Goal: Task Accomplishment & Management: Use online tool/utility

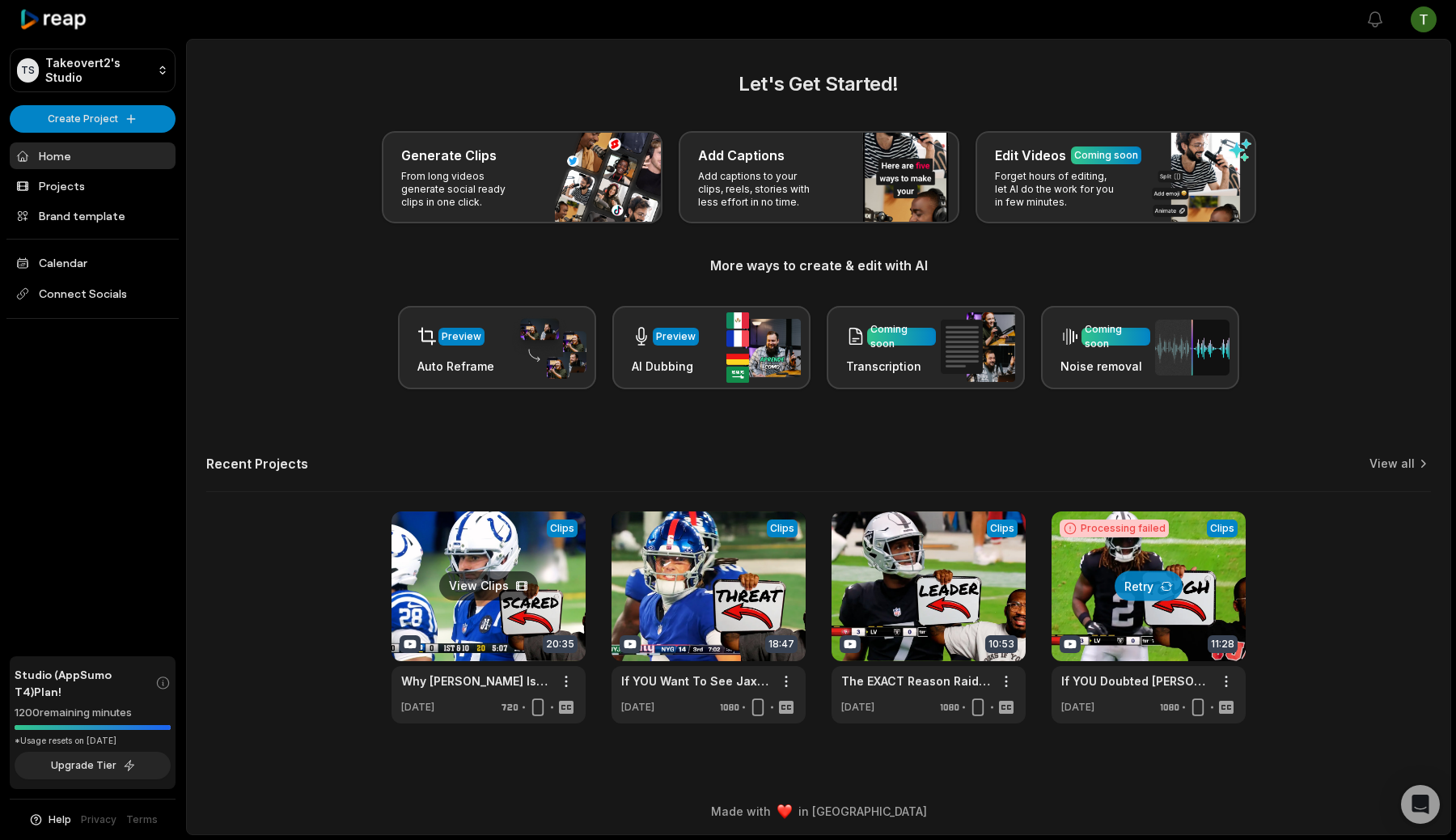
click at [498, 582] on link at bounding box center [488, 617] width 194 height 212
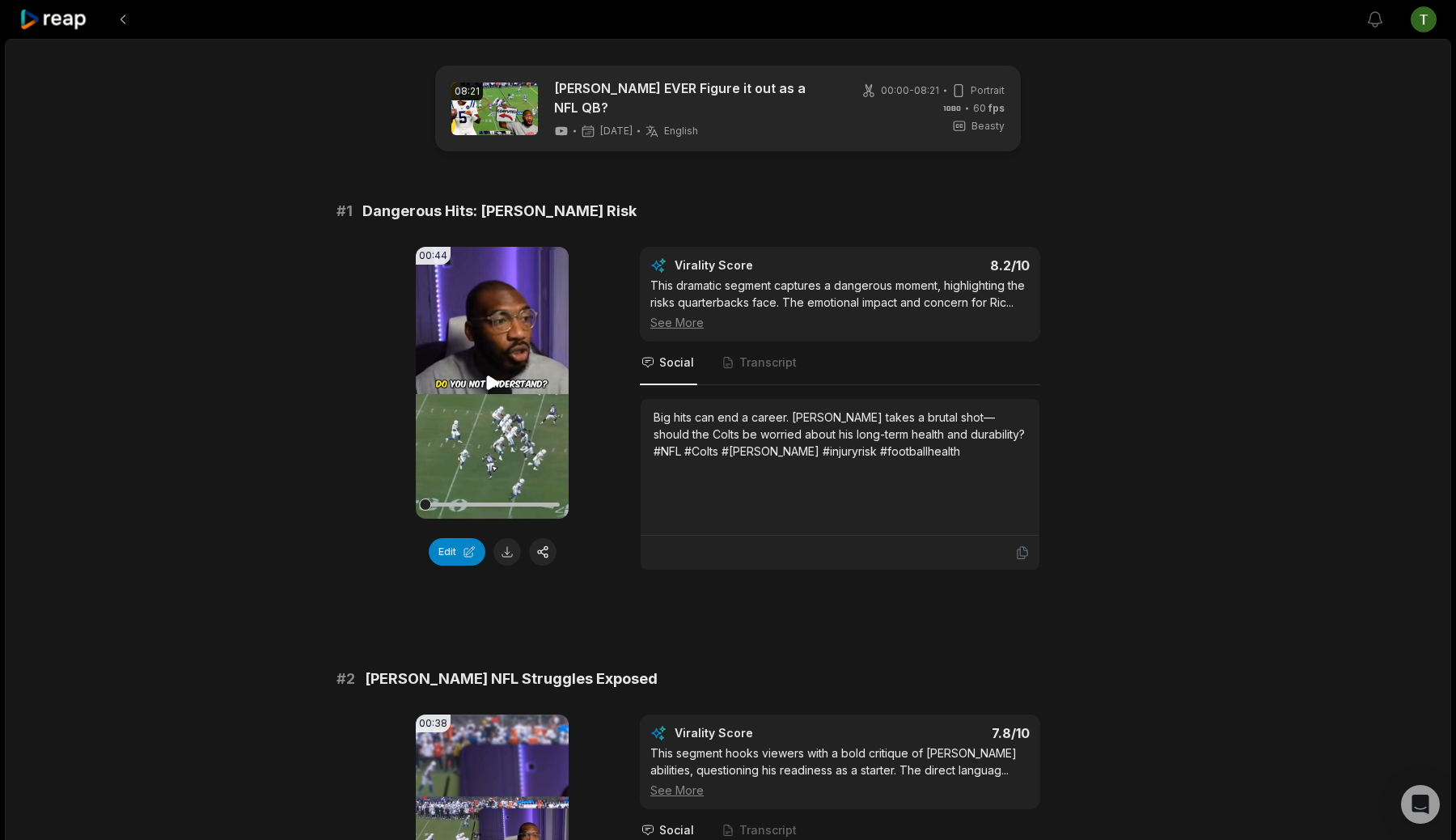
click at [517, 385] on video "Your browser does not support mp4 format." at bounding box center [492, 383] width 153 height 271
click at [523, 365] on video "Your browser does not support mp4 format." at bounding box center [492, 383] width 153 height 271
click at [452, 555] on button "Edit" at bounding box center [457, 552] width 56 height 27
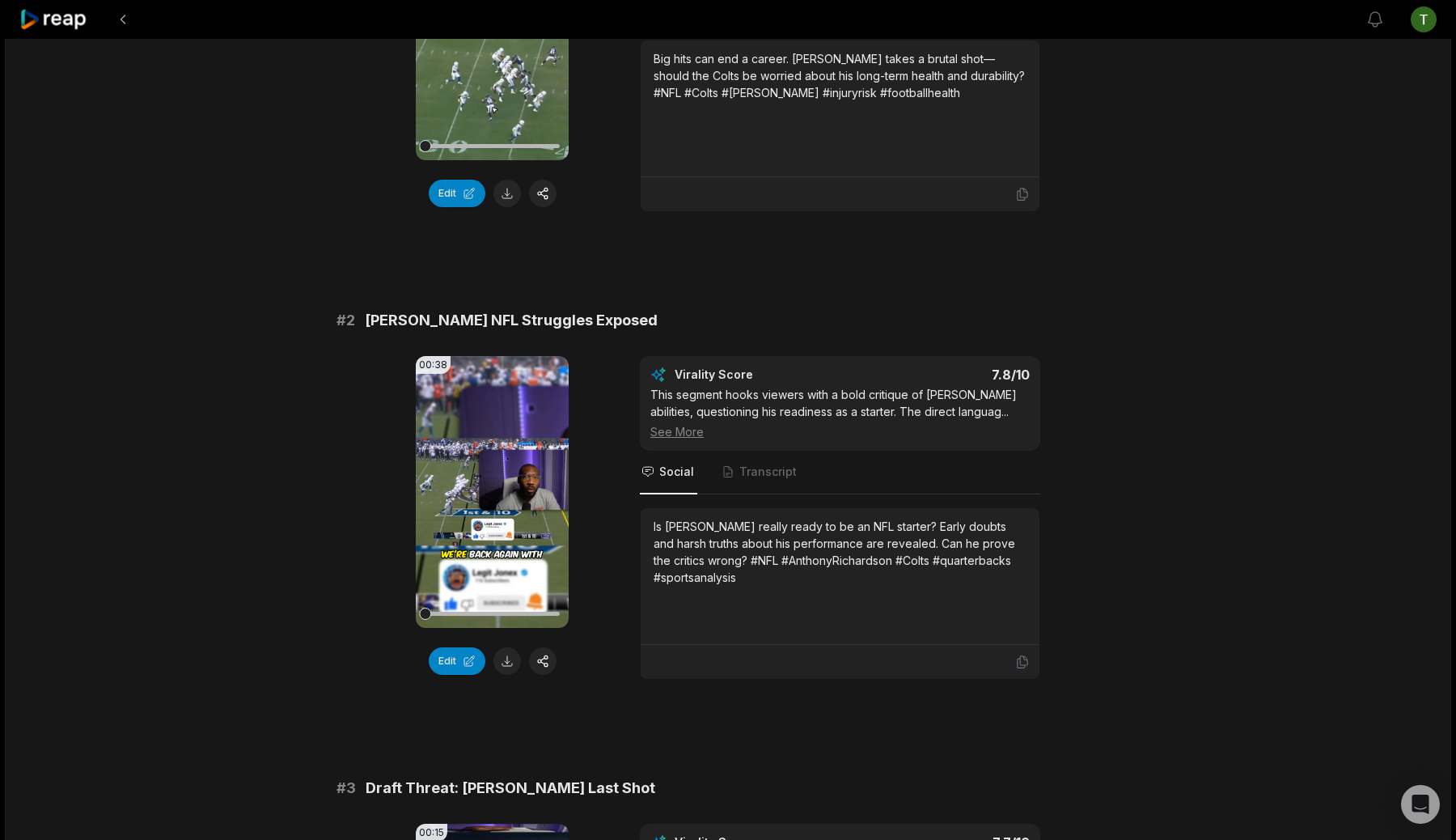
scroll to position [371, 0]
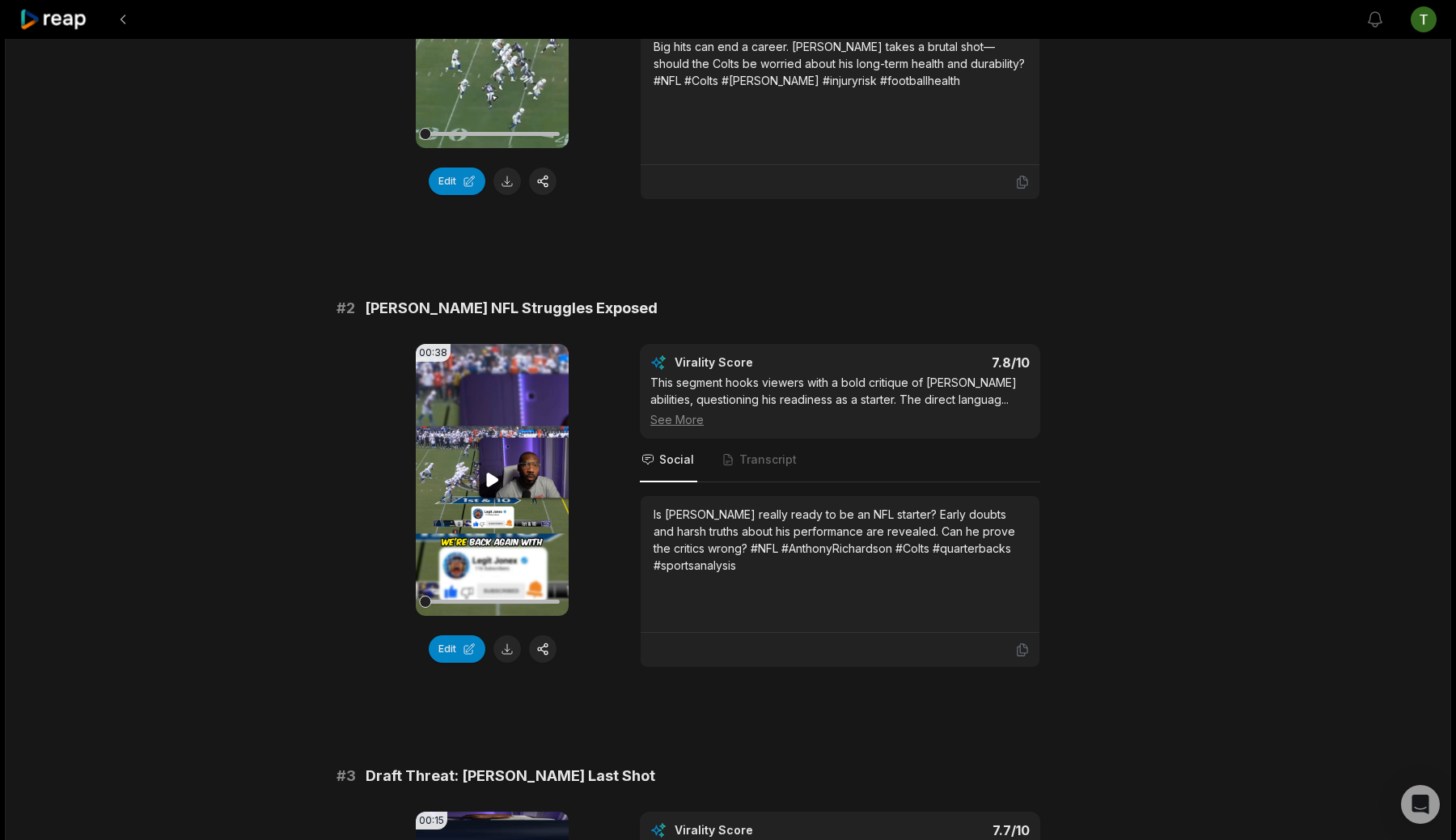
click at [510, 482] on video "Your browser does not support mp4 format." at bounding box center [492, 479] width 153 height 271
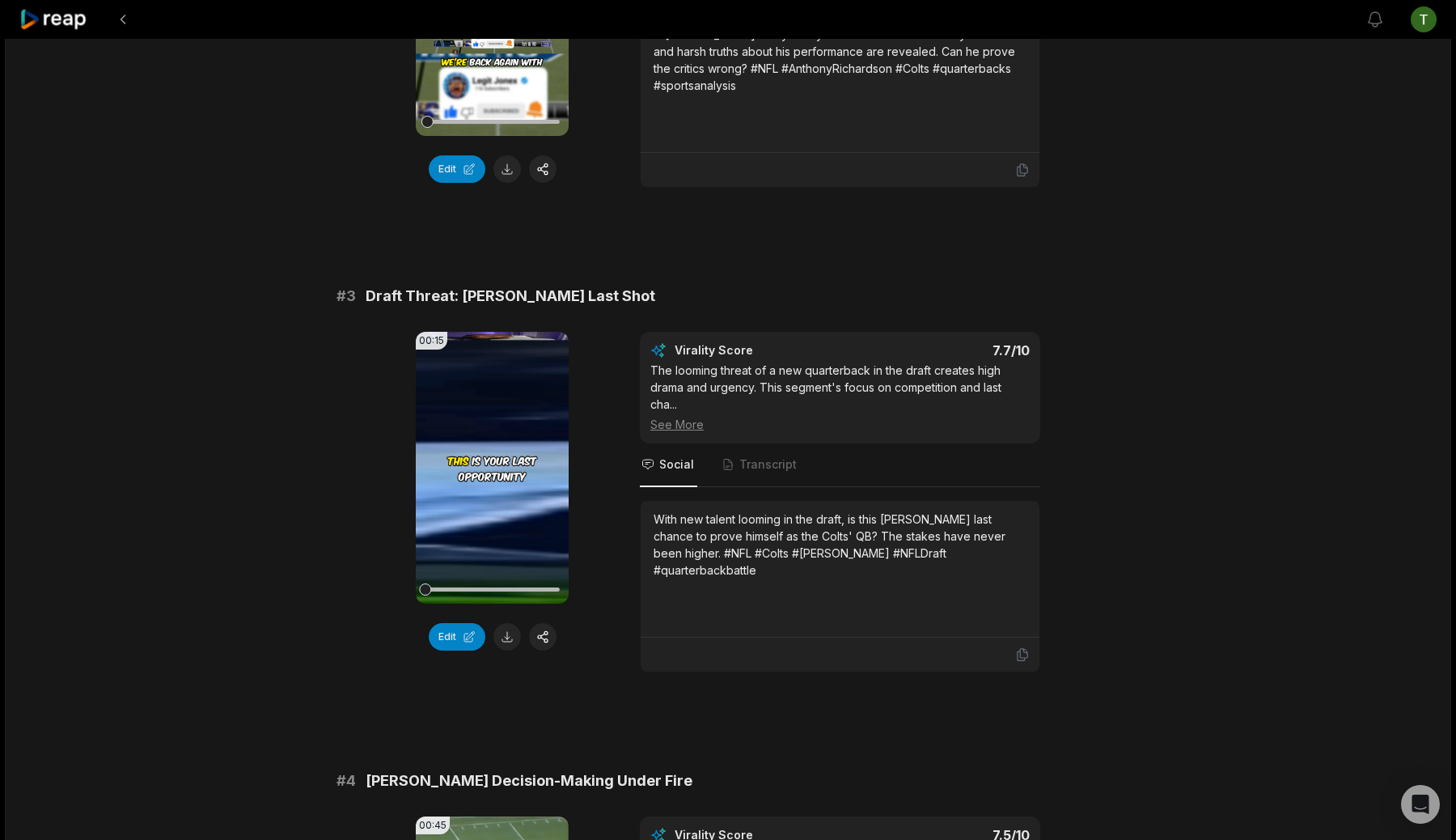
scroll to position [866, 0]
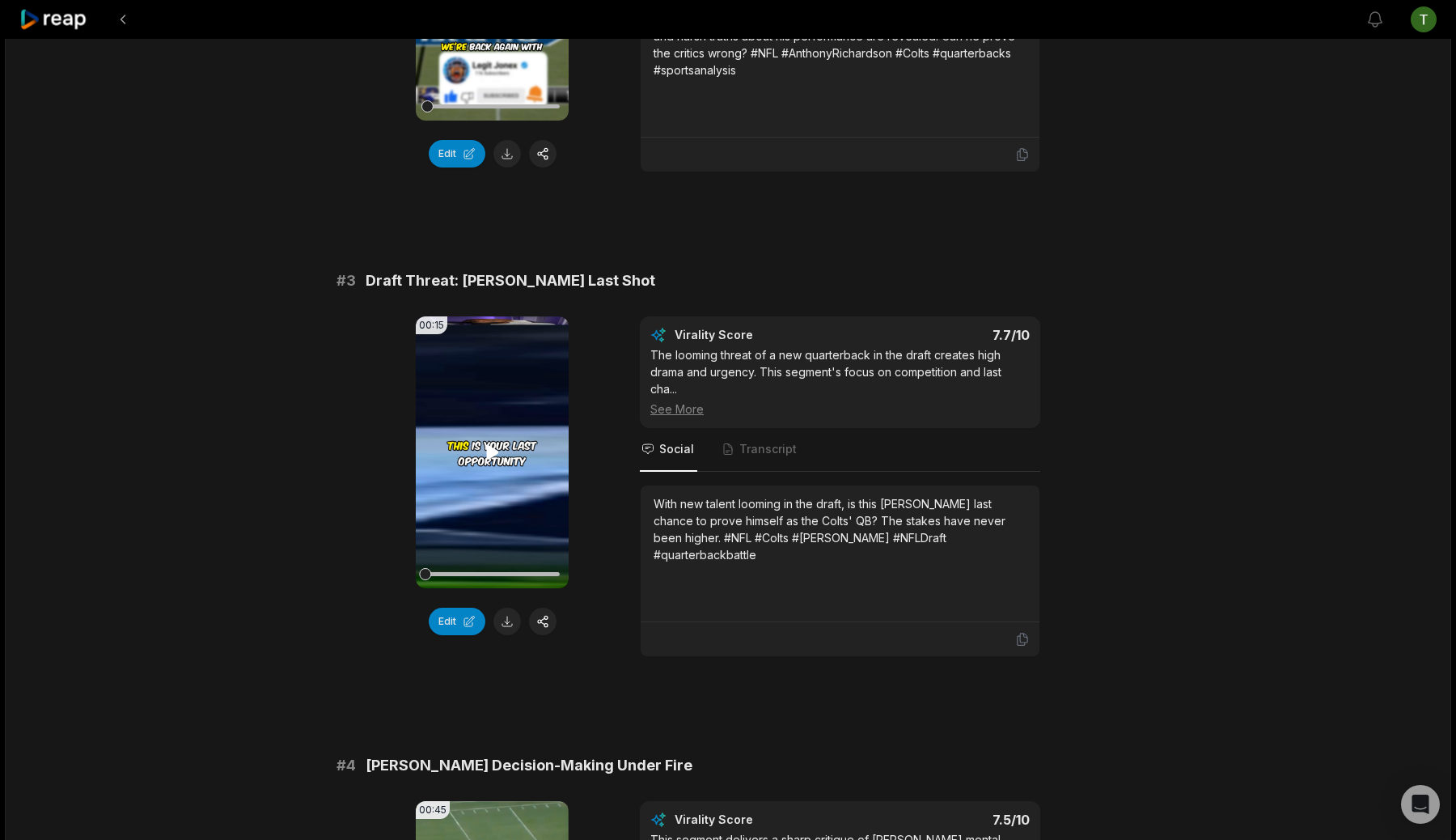
click at [492, 429] on video "Your browser does not support mp4 format." at bounding box center [492, 452] width 153 height 271
click at [482, 494] on video "Your browser does not support mp4 format." at bounding box center [492, 452] width 153 height 271
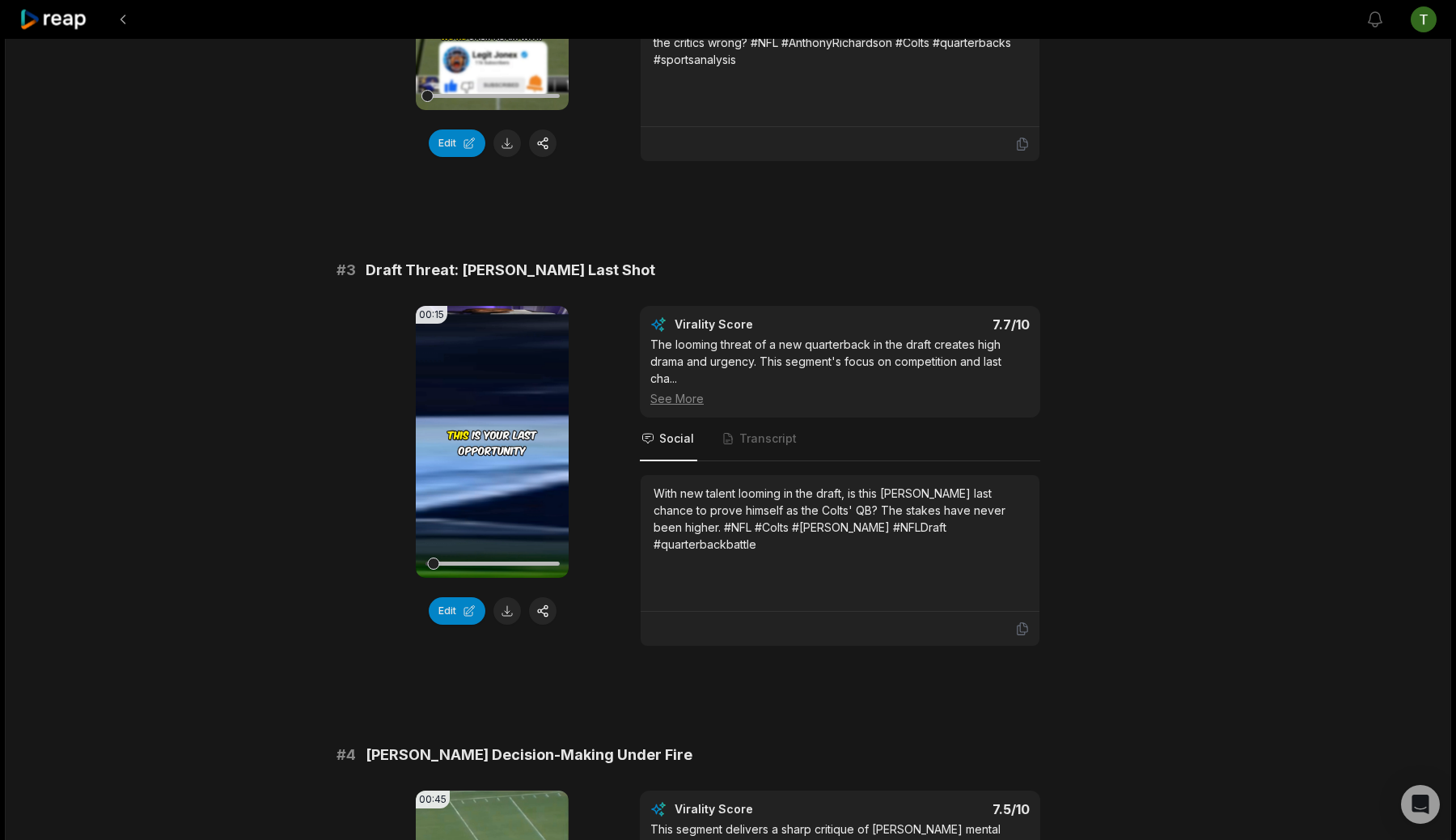
scroll to position [925, 0]
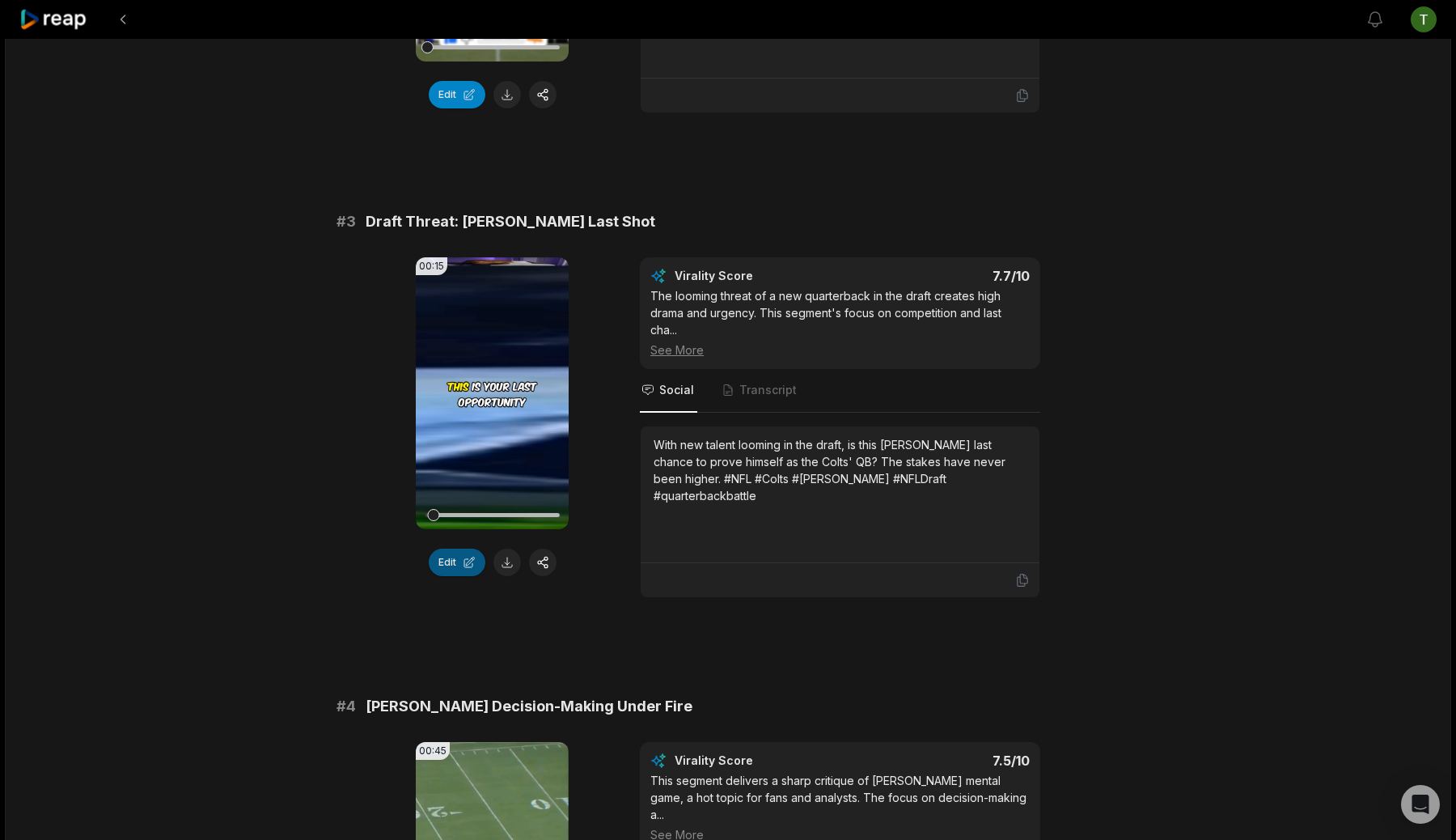
click at [444, 568] on button "Edit" at bounding box center [457, 562] width 56 height 27
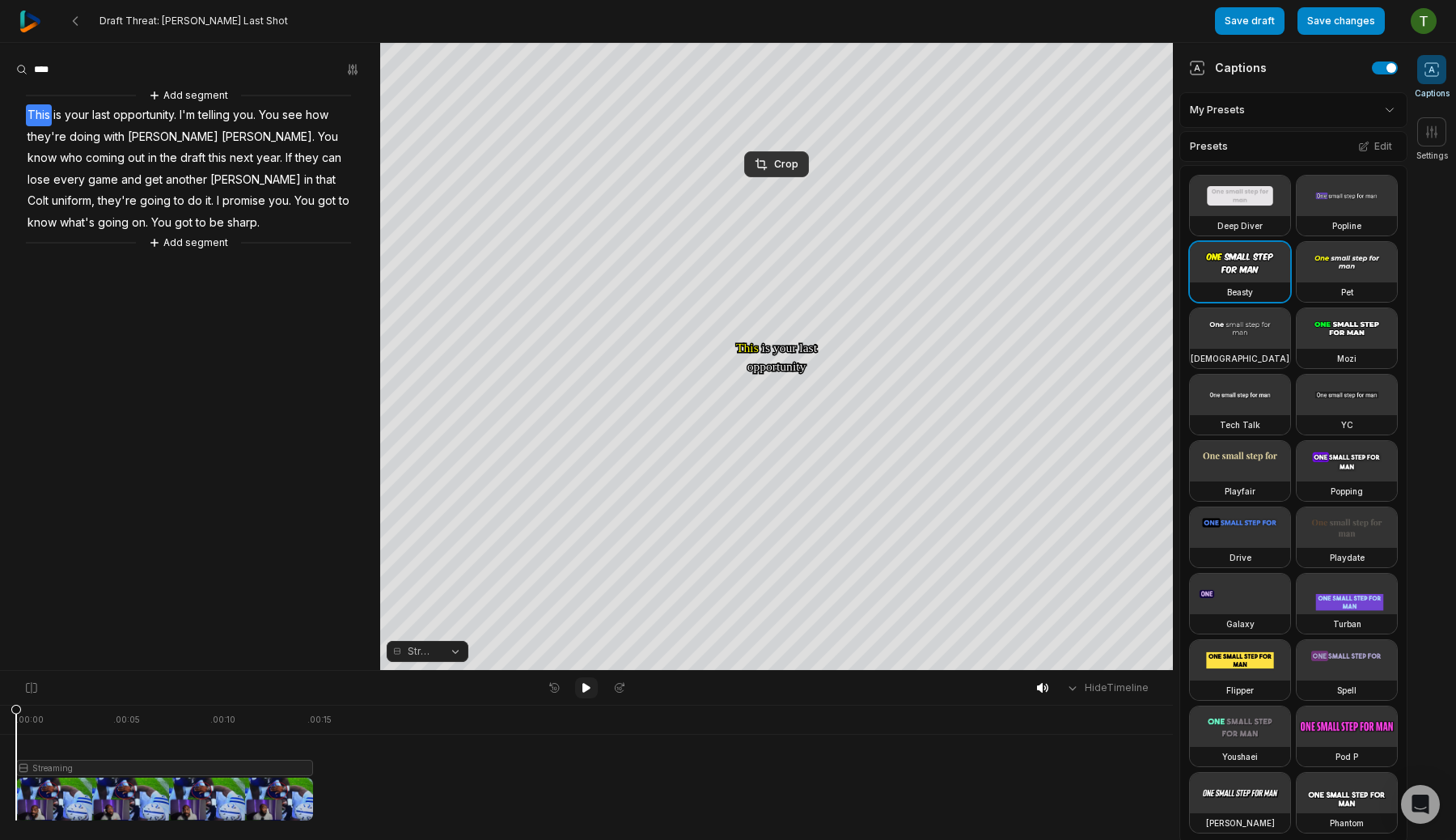
click at [581, 688] on icon at bounding box center [586, 688] width 13 height 13
click at [779, 340] on div "Crop" at bounding box center [777, 347] width 44 height 15
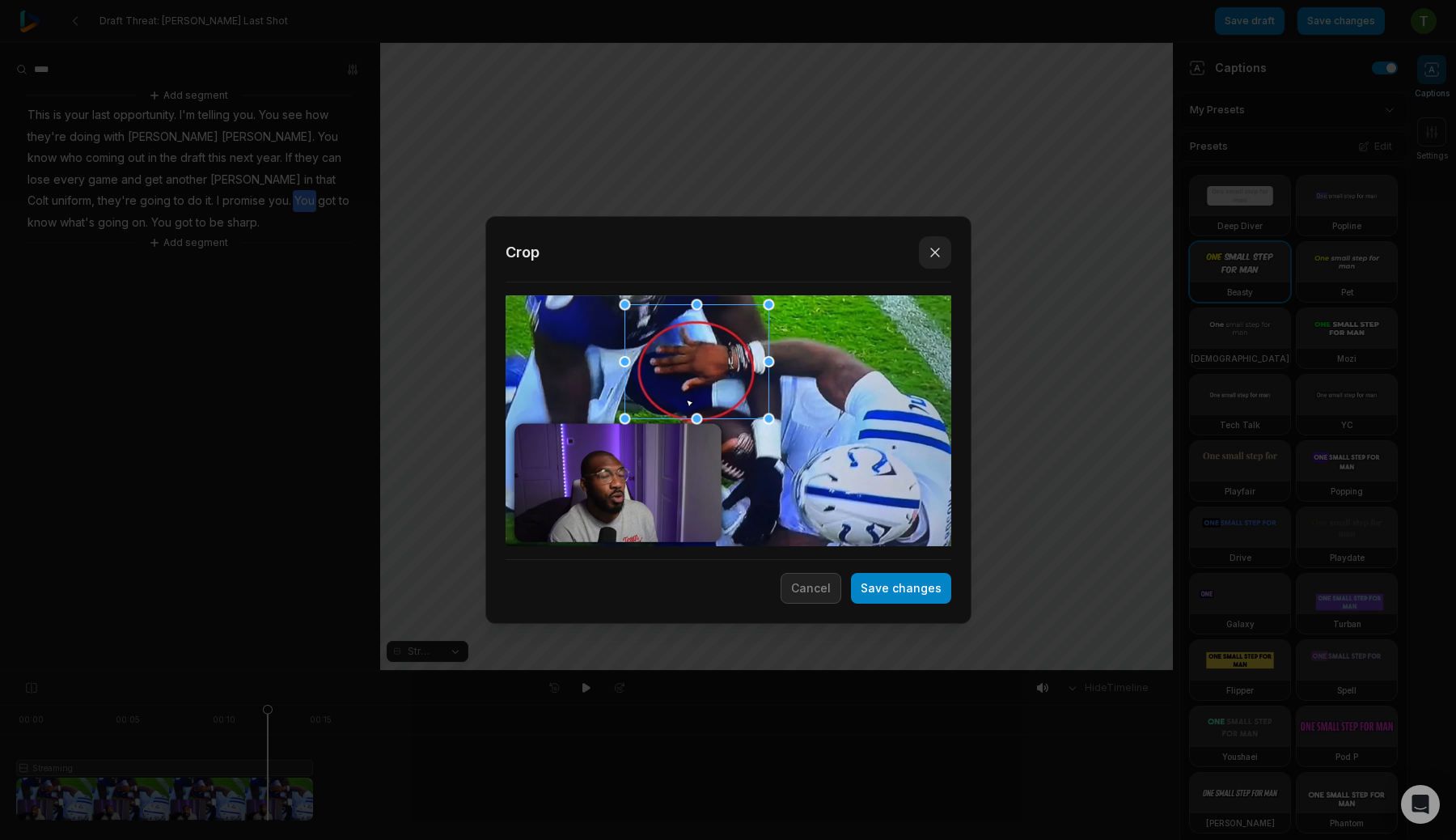
click at [939, 236] on button "Close" at bounding box center [935, 252] width 33 height 33
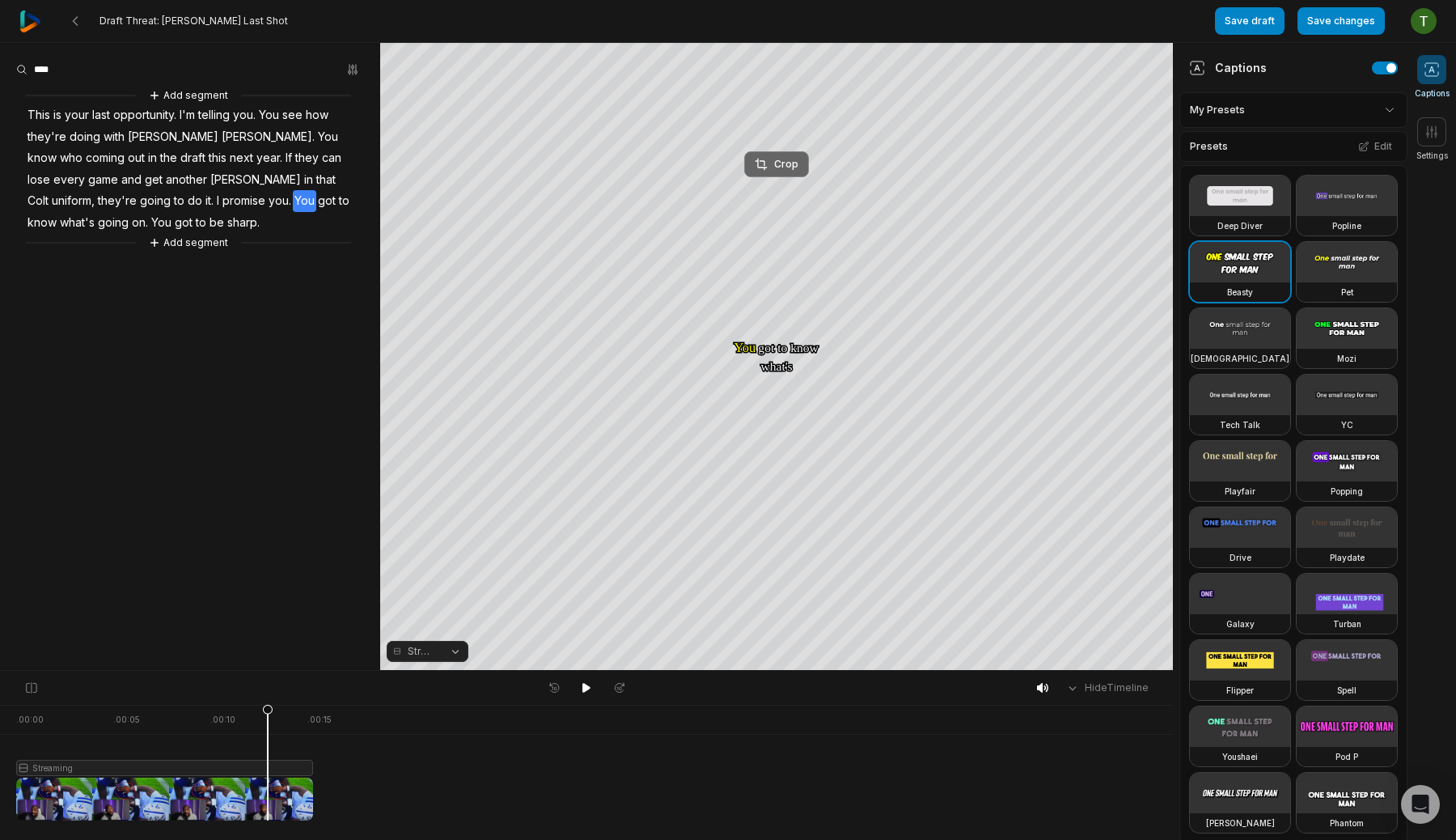
click at [783, 154] on button "Crop" at bounding box center [776, 164] width 65 height 26
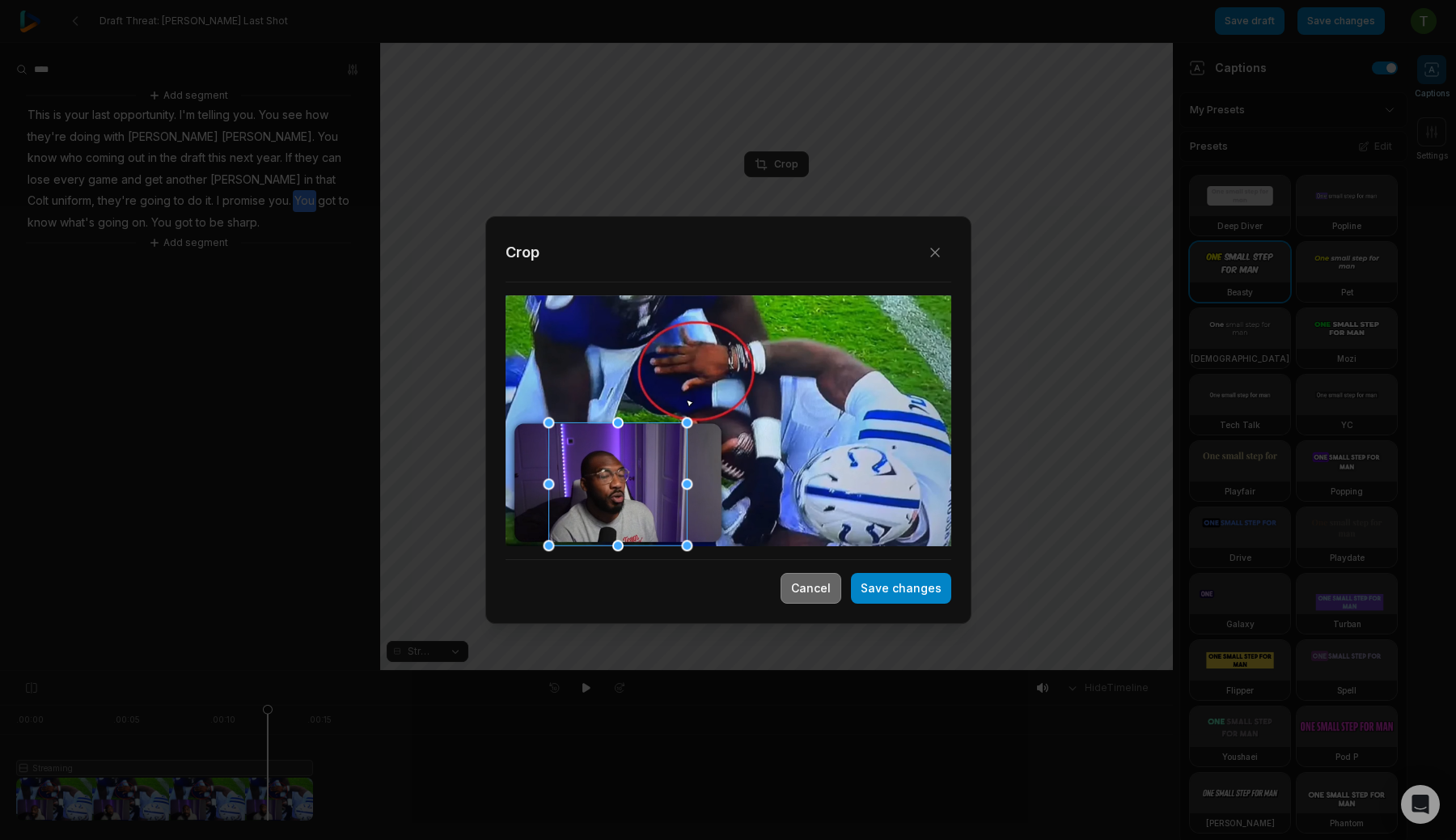
click at [800, 594] on button "Cancel" at bounding box center [810, 589] width 61 height 31
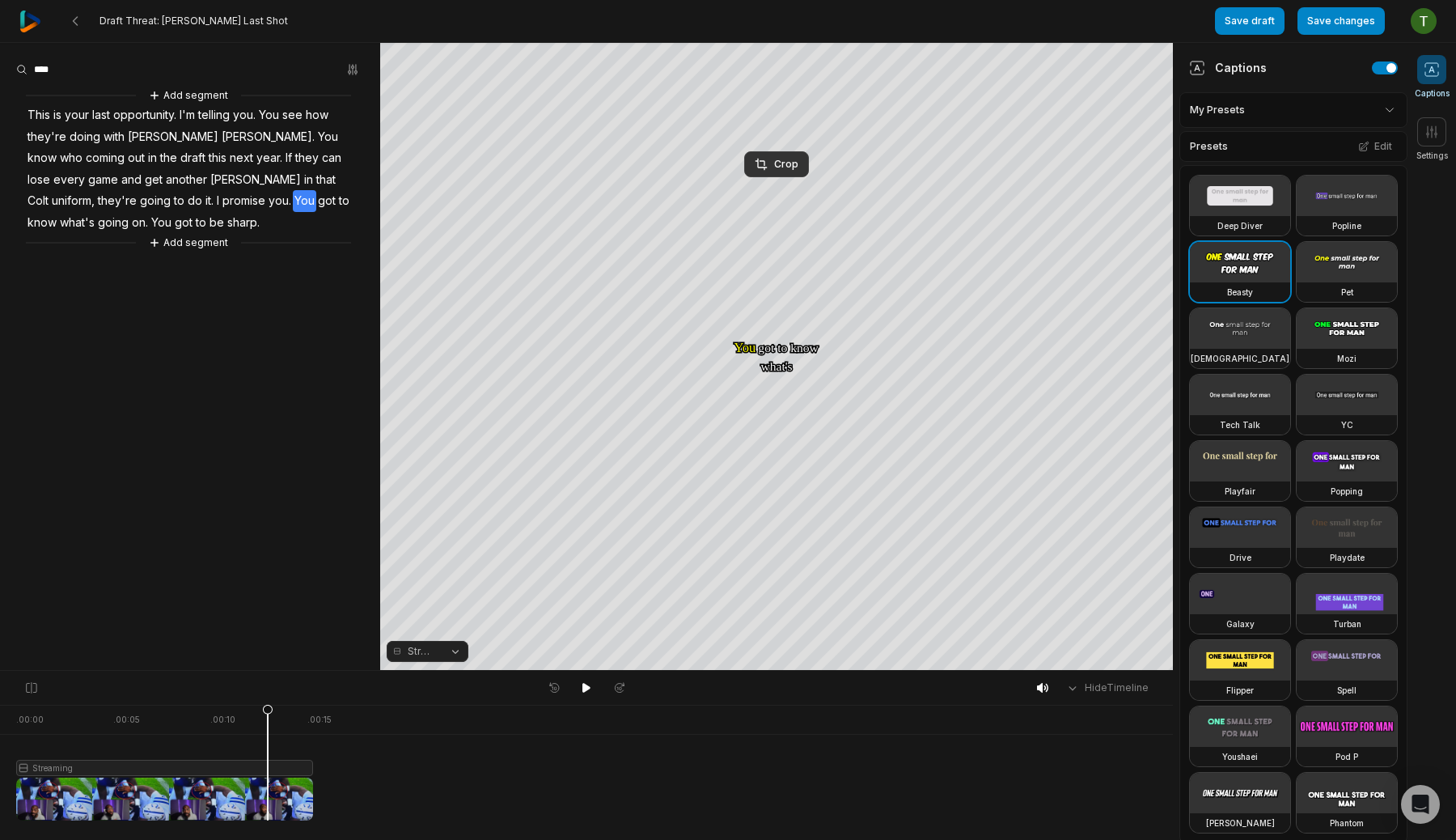
click at [428, 654] on span "Streaming" at bounding box center [422, 651] width 28 height 15
click at [437, 576] on div "Split" at bounding box center [427, 583] width 82 height 21
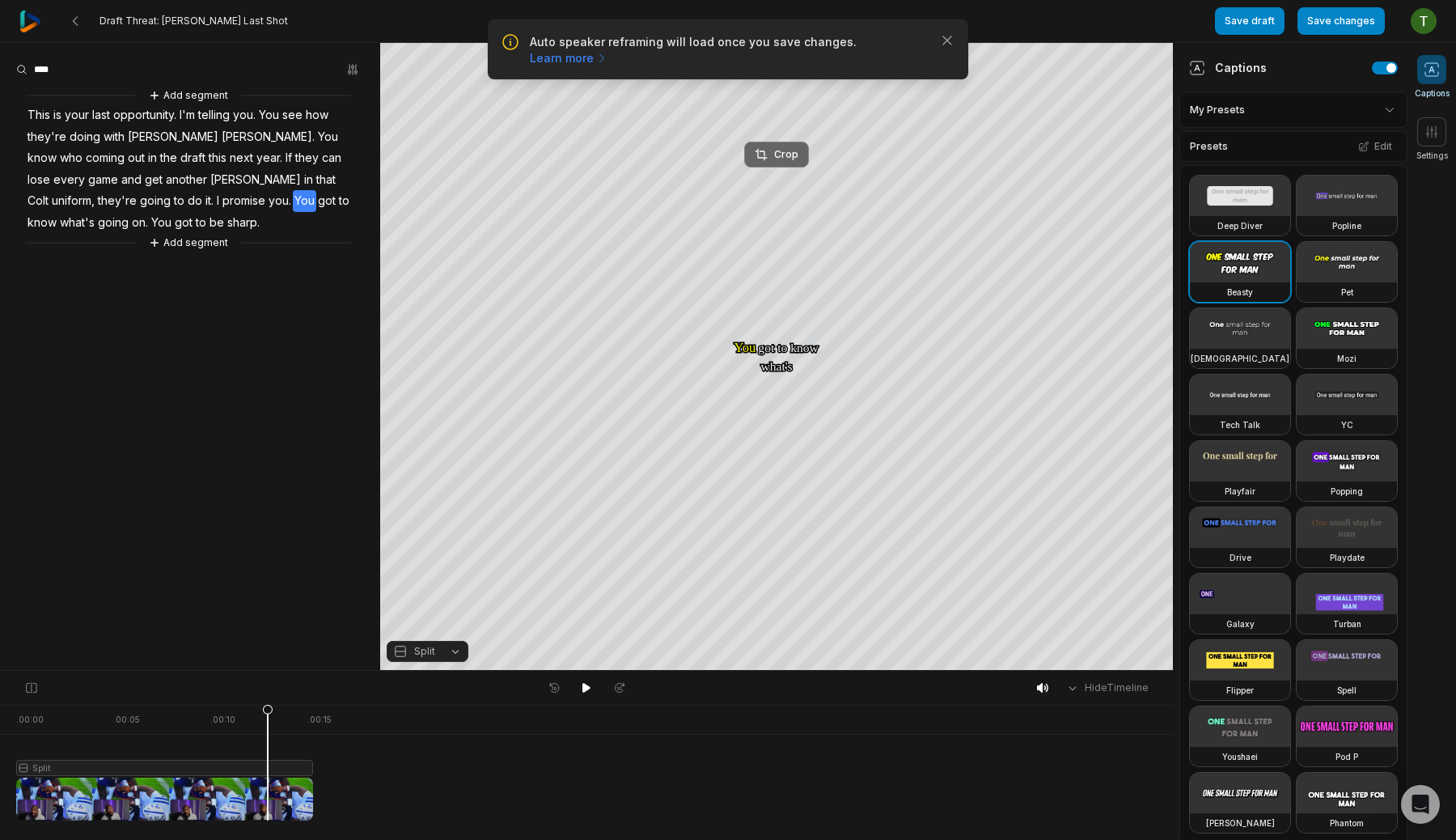
click at [788, 148] on div "Crop" at bounding box center [777, 155] width 44 height 15
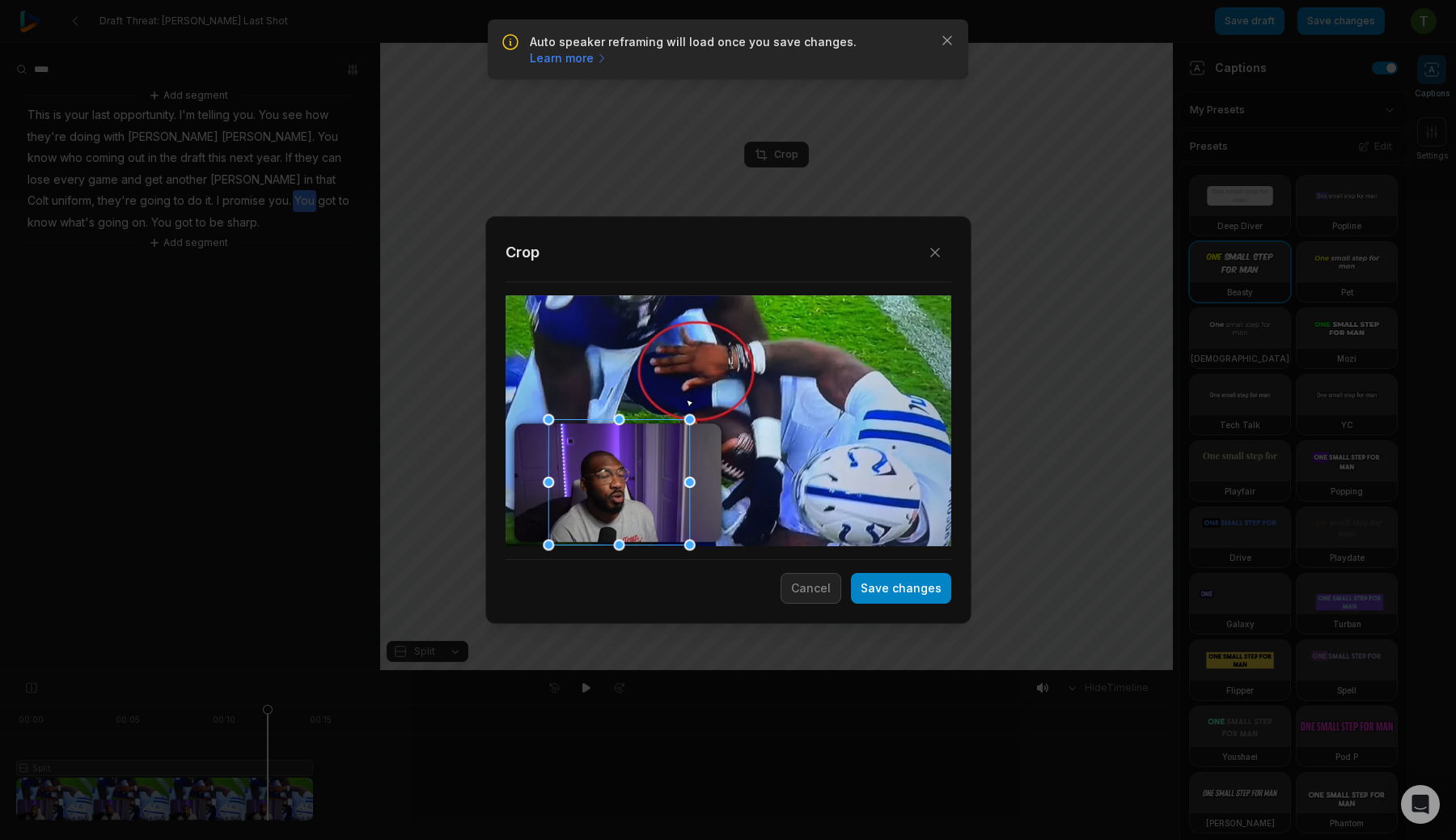
drag, startPoint x: 750, startPoint y: 388, endPoint x: 641, endPoint y: 456, distance: 128.5
click at [641, 456] on div at bounding box center [618, 483] width 141 height 126
drag, startPoint x: 689, startPoint y: 416, endPoint x: 668, endPoint y: 438, distance: 30.4
click at [668, 438] on div at bounding box center [667, 439] width 11 height 11
click at [632, 461] on div at bounding box center [605, 479] width 119 height 105
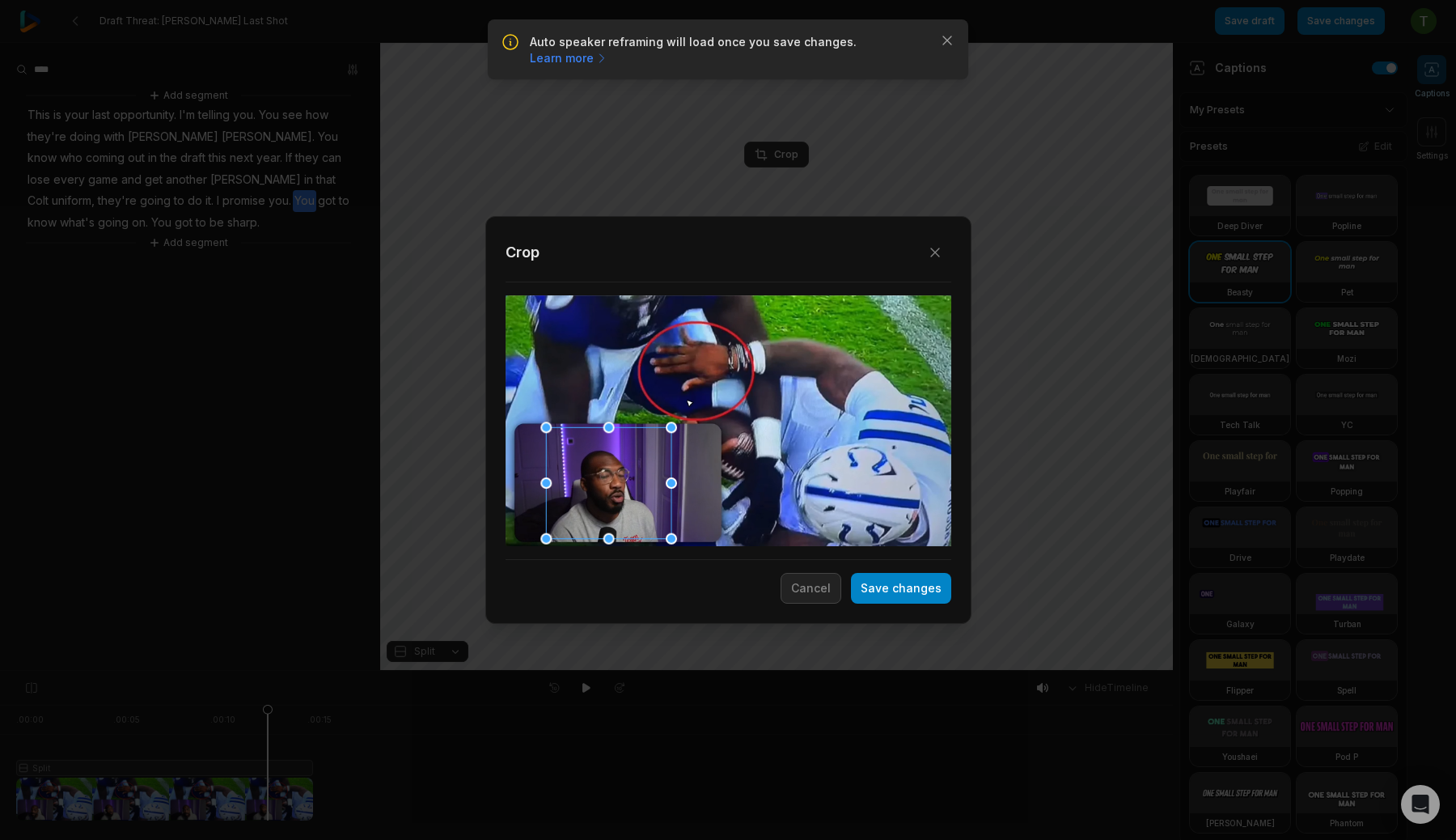
drag, startPoint x: 665, startPoint y: 530, endPoint x: 675, endPoint y: 532, distance: 10.2
click at [675, 671] on div "Close Crop Save changes Cancel" at bounding box center [728, 671] width 1456 height 0
click at [664, 430] on div at bounding box center [667, 430] width 11 height 11
click at [879, 581] on button "Save changes" at bounding box center [901, 589] width 100 height 31
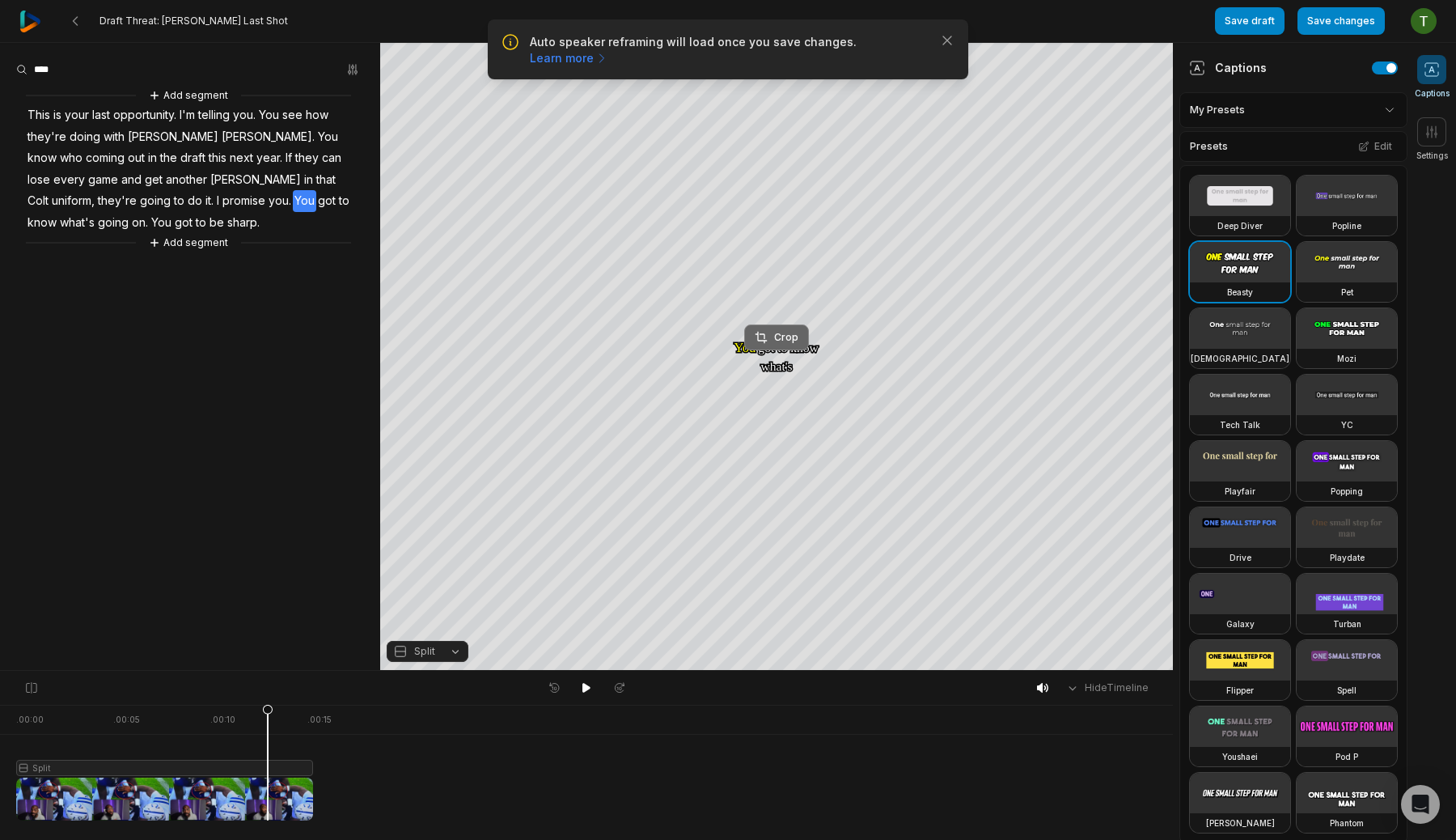
click at [779, 335] on div "Crop" at bounding box center [777, 337] width 44 height 15
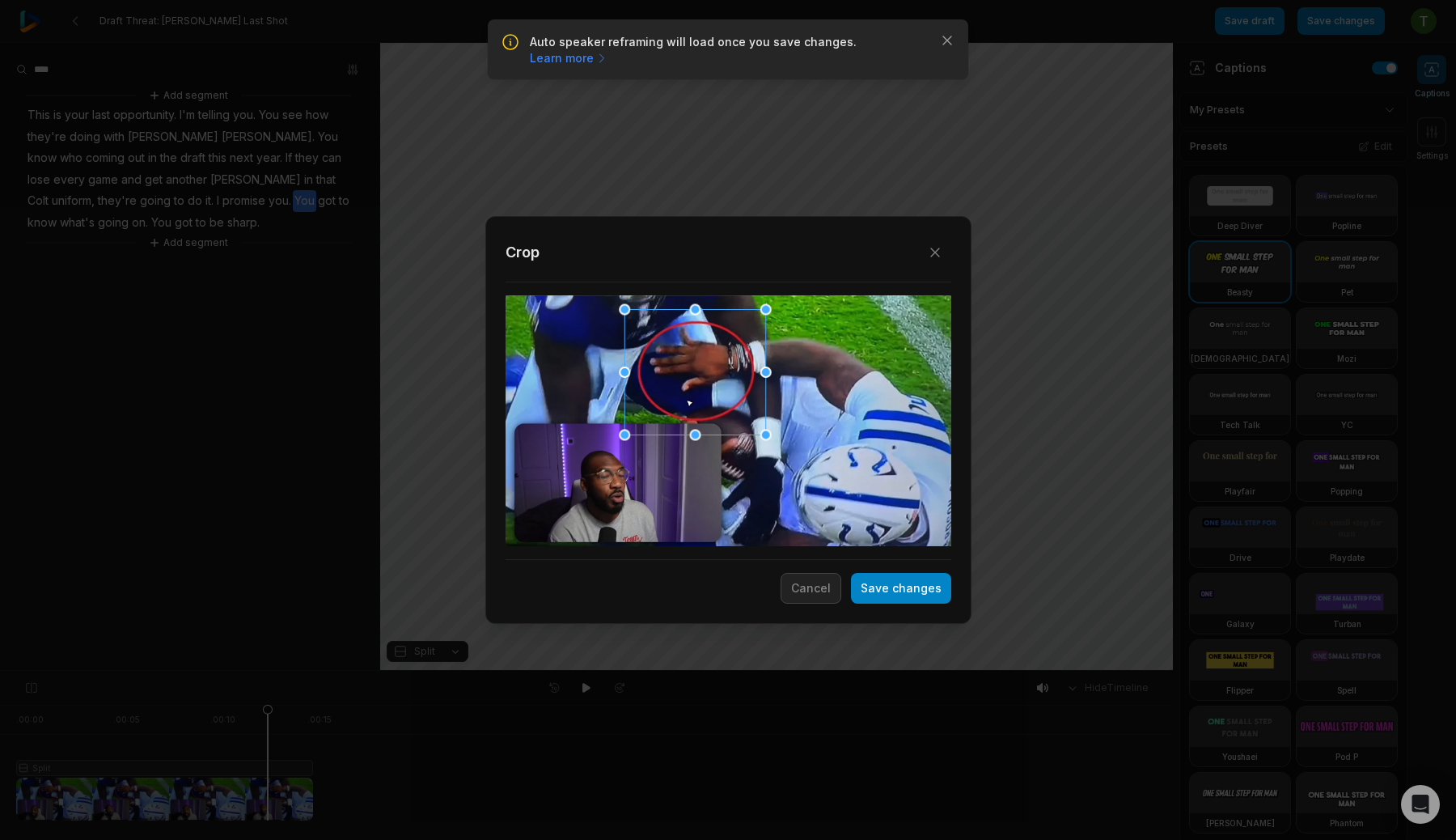
drag, startPoint x: 751, startPoint y: 384, endPoint x: 718, endPoint y: 336, distance: 58.2
click at [718, 336] on div at bounding box center [695, 373] width 141 height 126
drag, startPoint x: 765, startPoint y: 435, endPoint x: 751, endPoint y: 423, distance: 18.4
click at [751, 423] on div at bounding box center [751, 422] width 11 height 11
drag, startPoint x: 713, startPoint y: 393, endPoint x: 721, endPoint y: 397, distance: 8.9
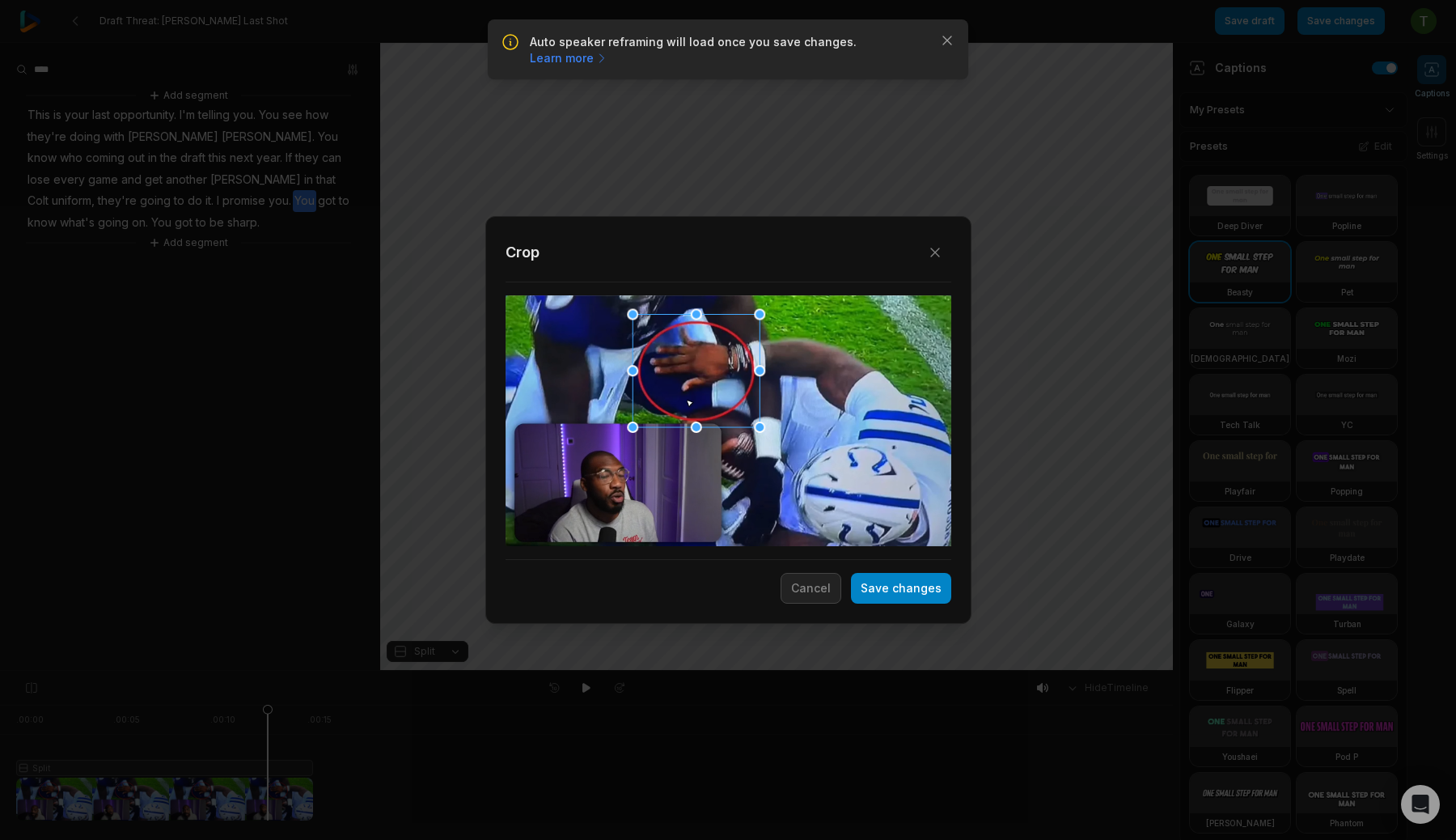
click at [721, 397] on div at bounding box center [695, 370] width 127 height 112
drag, startPoint x: 759, startPoint y: 425, endPoint x: 760, endPoint y: 417, distance: 8.1
click at [760, 671] on div "Close Crop Save changes Cancel" at bounding box center [728, 671] width 1456 height 0
click at [735, 397] on div at bounding box center [694, 369] width 124 height 110
click at [887, 590] on button "Save changes" at bounding box center [901, 589] width 100 height 31
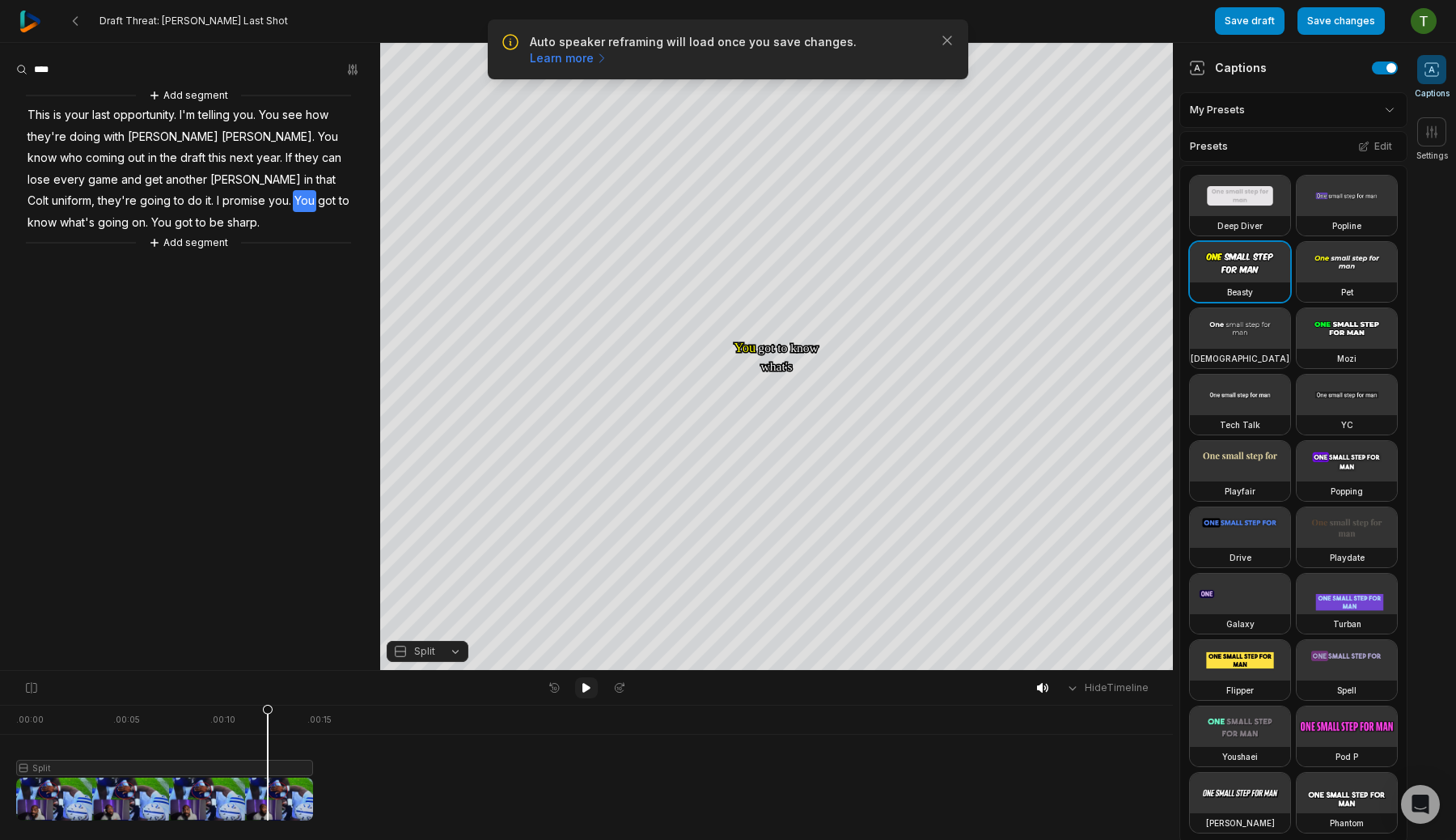
click at [576, 683] on button at bounding box center [585, 687] width 23 height 21
click at [589, 682] on icon at bounding box center [586, 688] width 13 height 13
click at [783, 160] on div "Crop" at bounding box center [777, 155] width 44 height 15
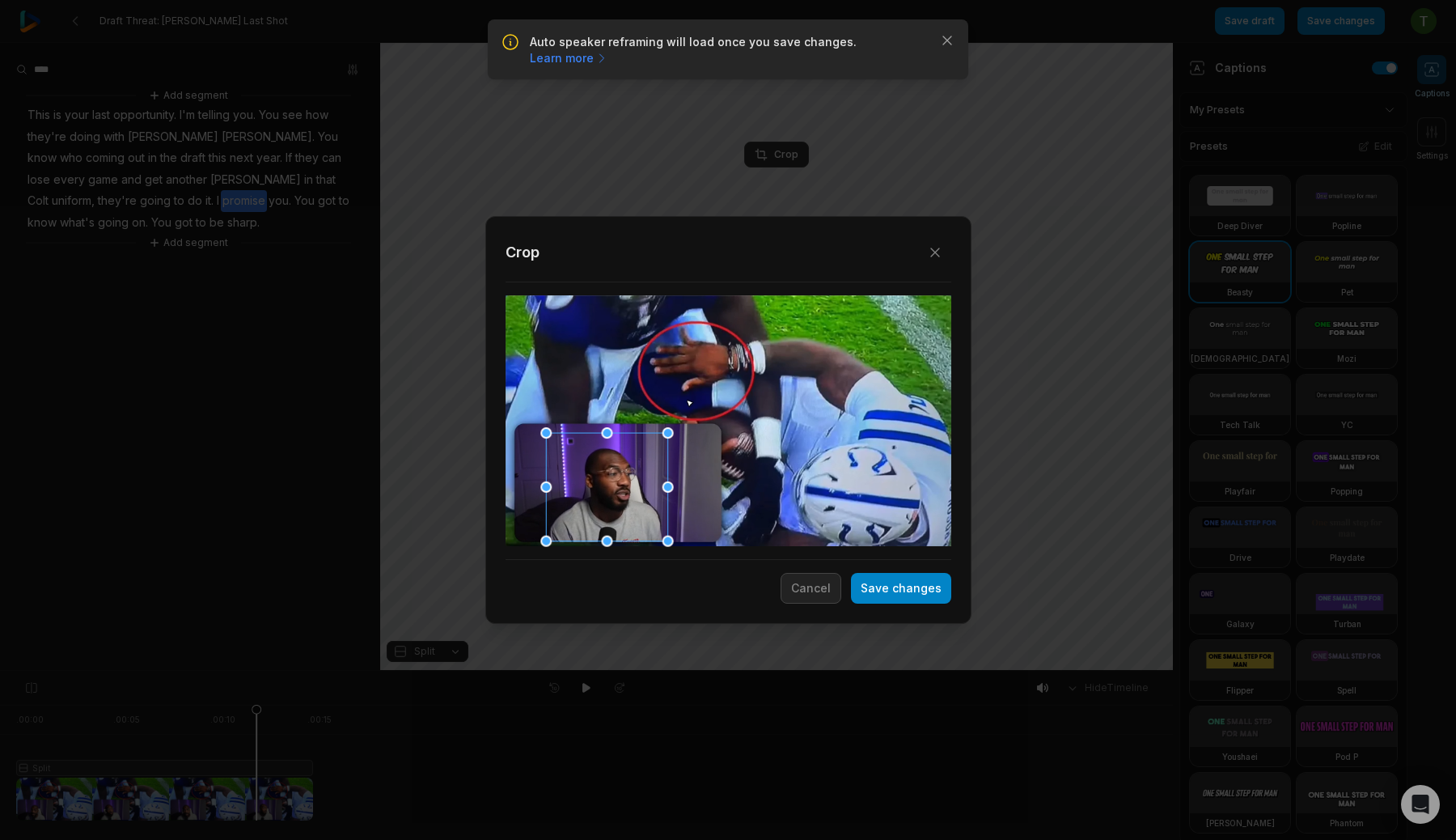
click at [632, 467] on div at bounding box center [606, 487] width 121 height 108
click at [664, 437] on div at bounding box center [666, 435] width 11 height 11
click at [625, 514] on div at bounding box center [605, 488] width 119 height 106
click at [878, 589] on button "Save changes" at bounding box center [901, 589] width 100 height 31
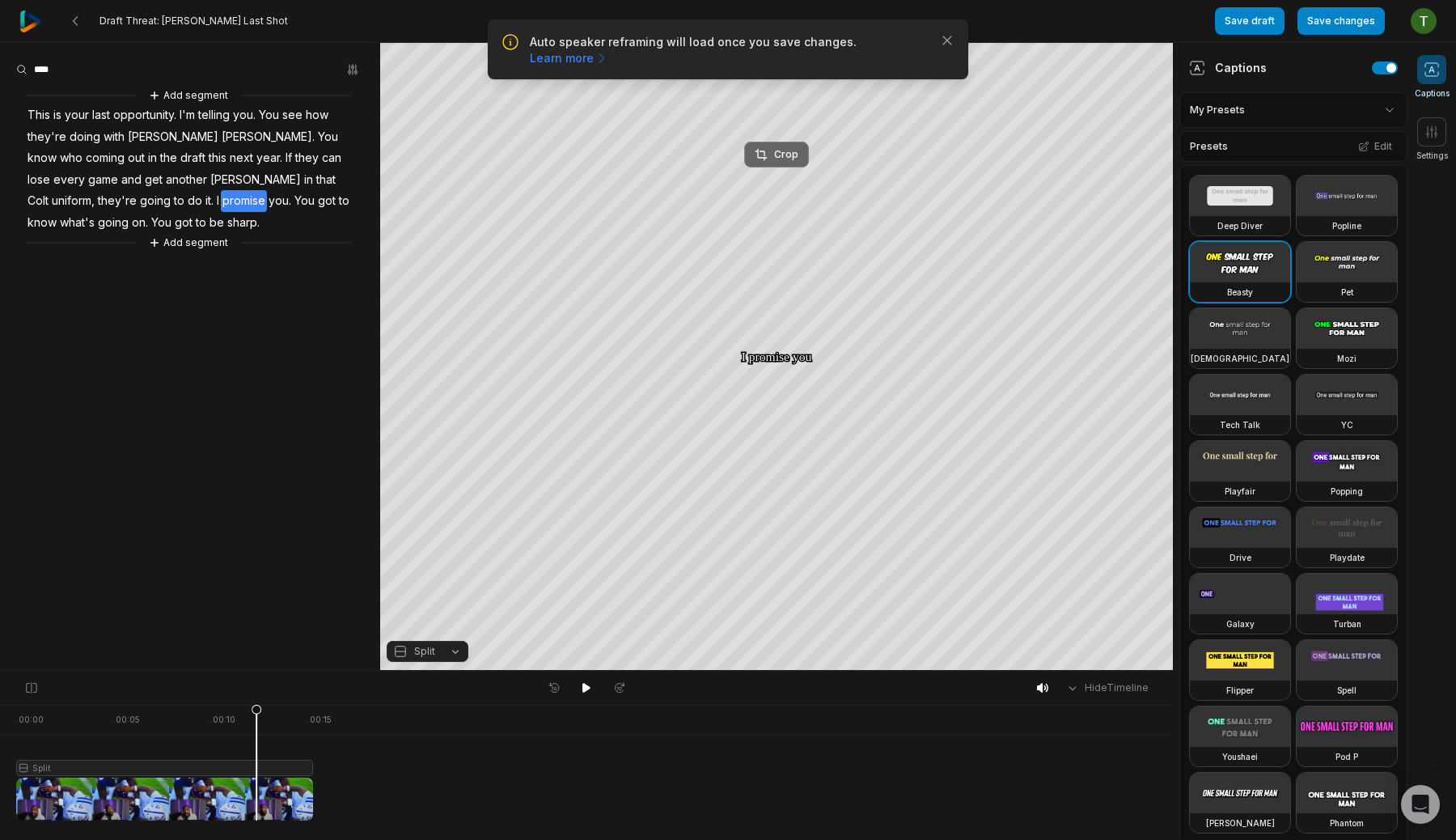
click at [784, 155] on div "Crop" at bounding box center [777, 155] width 44 height 15
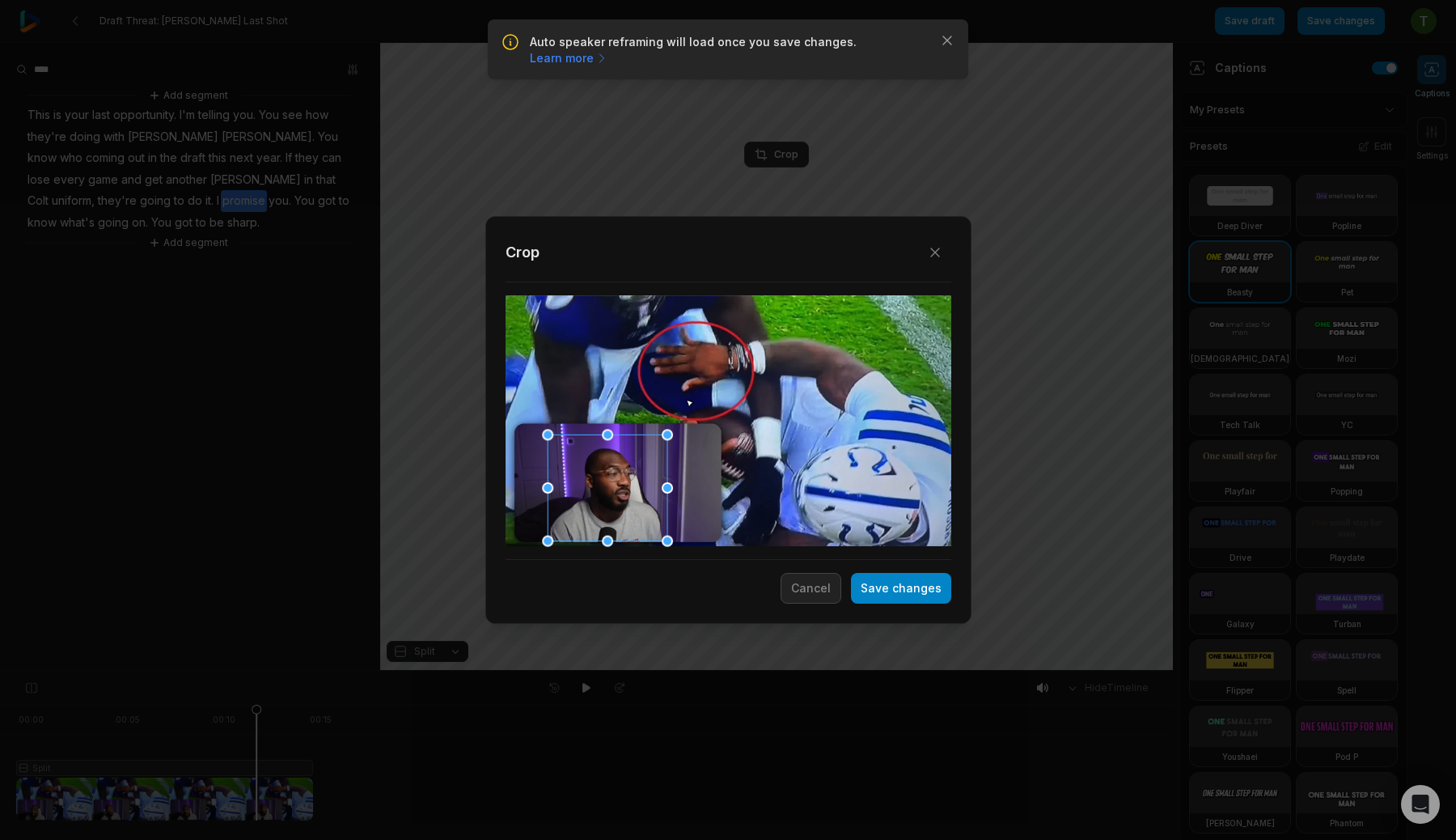
click at [626, 466] on div at bounding box center [606, 488] width 119 height 106
click at [892, 578] on button "Save changes" at bounding box center [901, 589] width 100 height 31
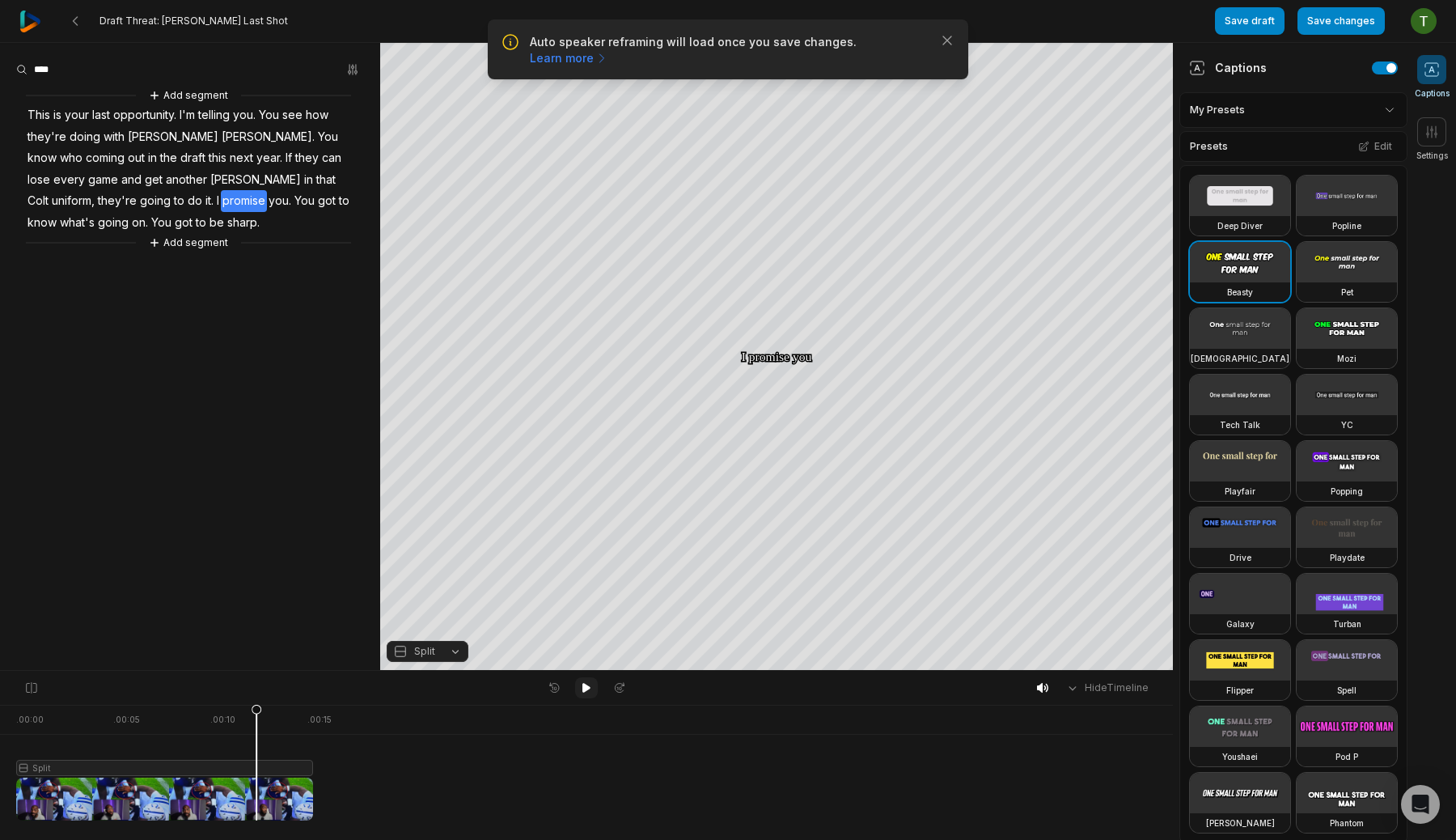
click at [589, 695] on button at bounding box center [585, 687] width 23 height 21
click at [774, 339] on div "Crop" at bounding box center [777, 337] width 44 height 15
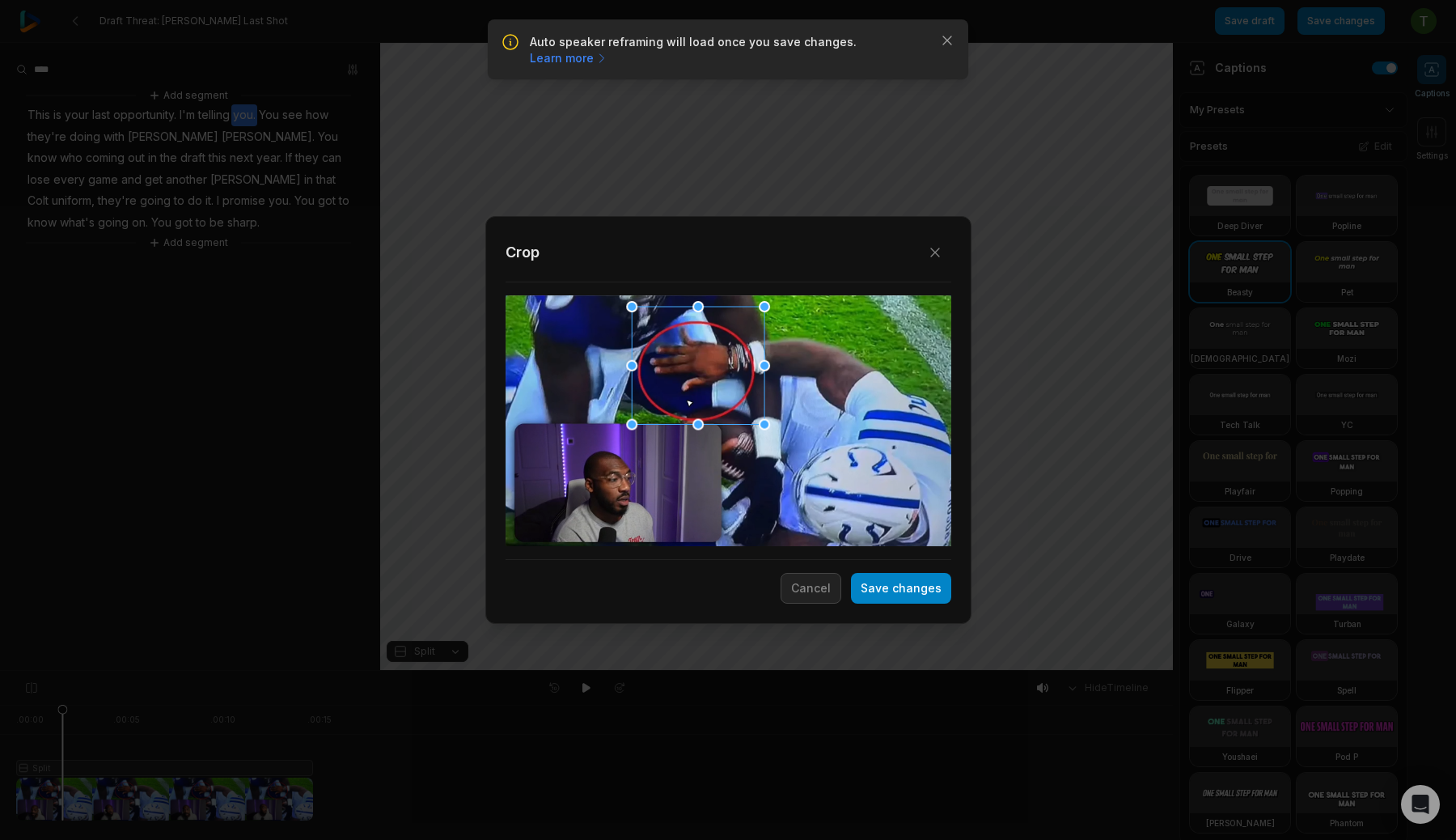
drag, startPoint x: 753, startPoint y: 313, endPoint x: 762, endPoint y: 307, distance: 10.8
click at [762, 307] on div at bounding box center [764, 306] width 11 height 11
click at [740, 326] on div at bounding box center [696, 367] width 133 height 118
click at [911, 584] on button "Save changes" at bounding box center [901, 589] width 100 height 31
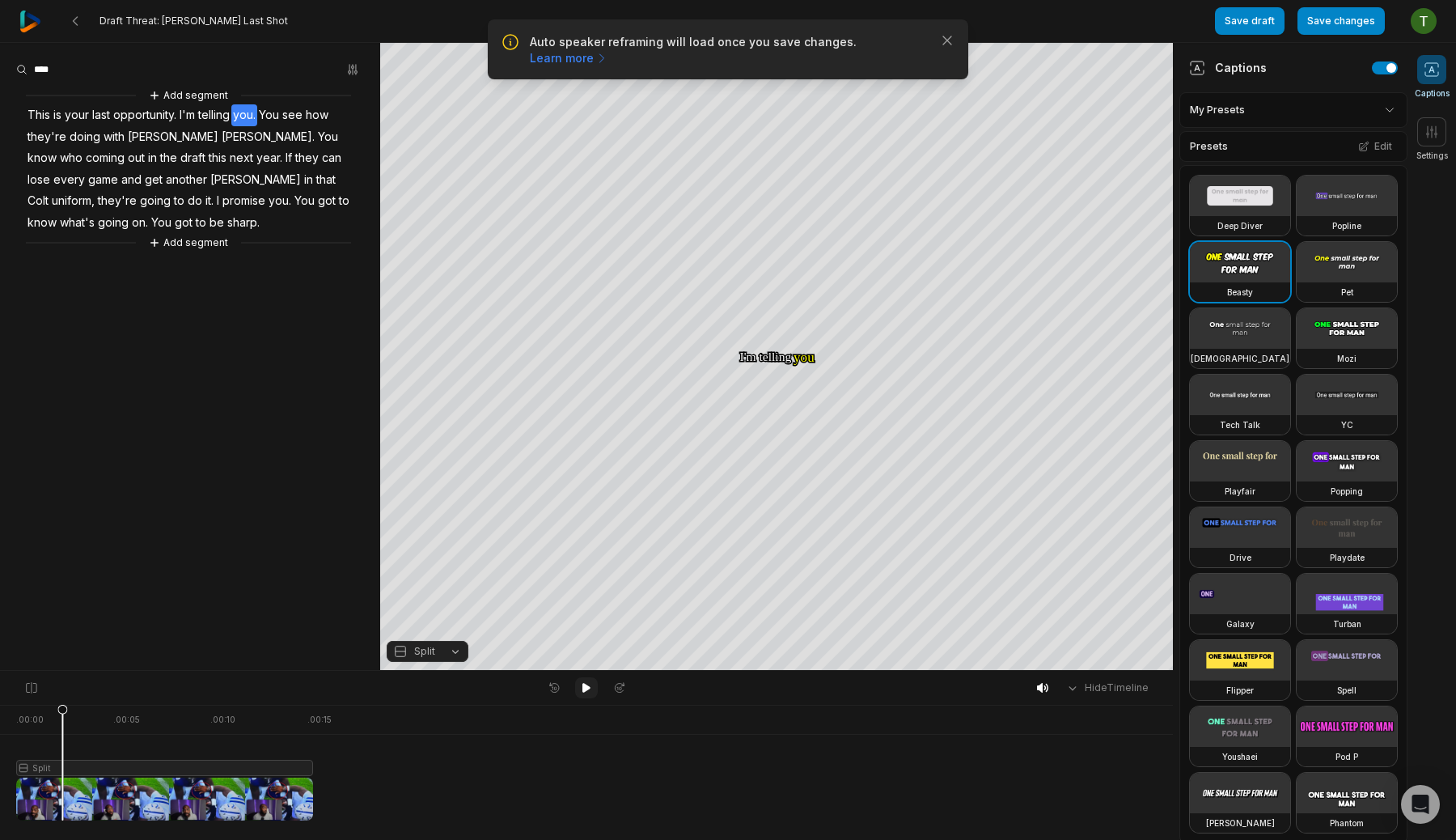
click at [590, 688] on icon at bounding box center [586, 688] width 13 height 13
click at [788, 331] on div "Crop" at bounding box center [777, 337] width 44 height 15
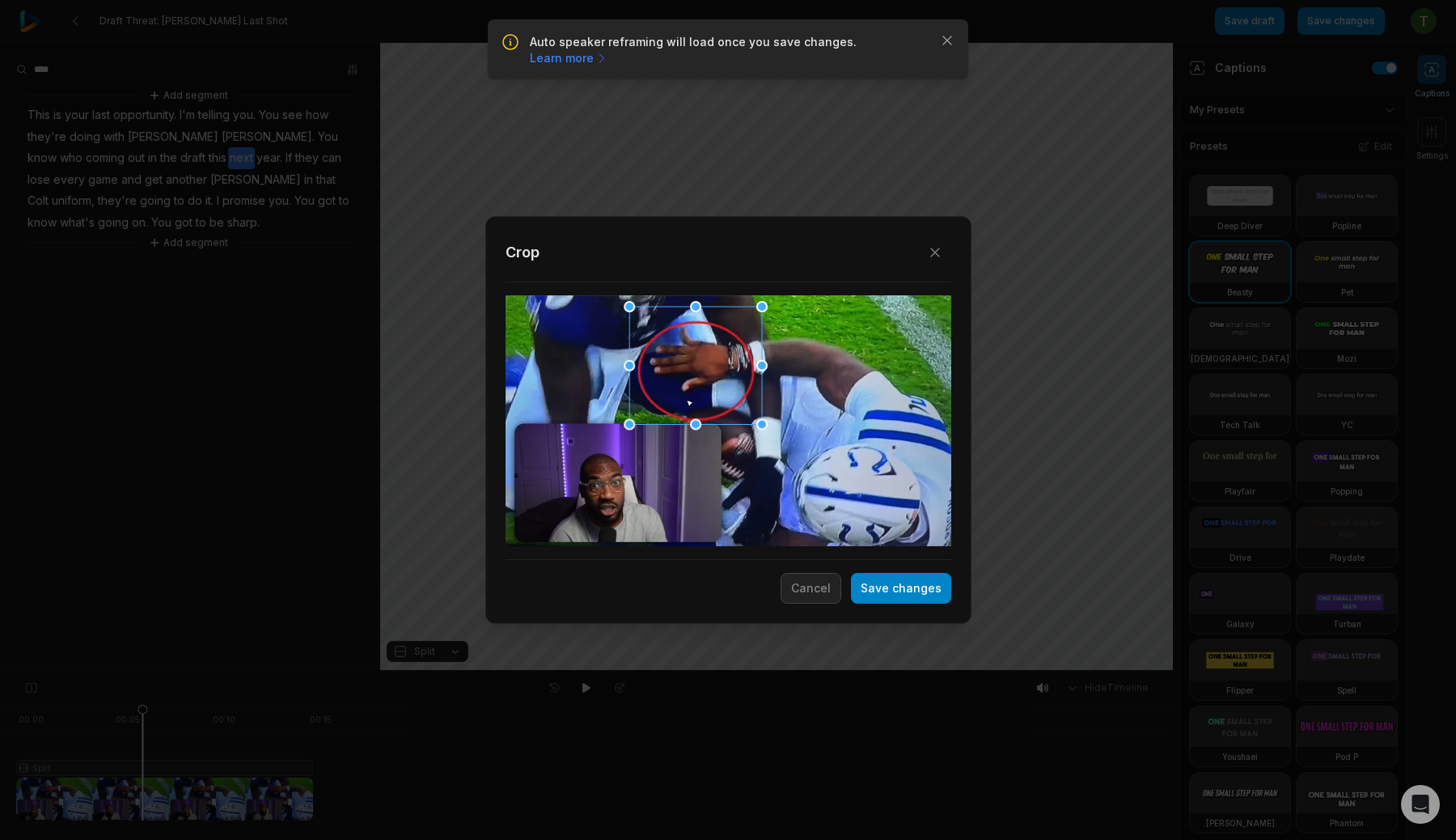
click at [717, 359] on div at bounding box center [696, 365] width 133 height 118
click at [888, 592] on button "Save changes" at bounding box center [901, 589] width 100 height 31
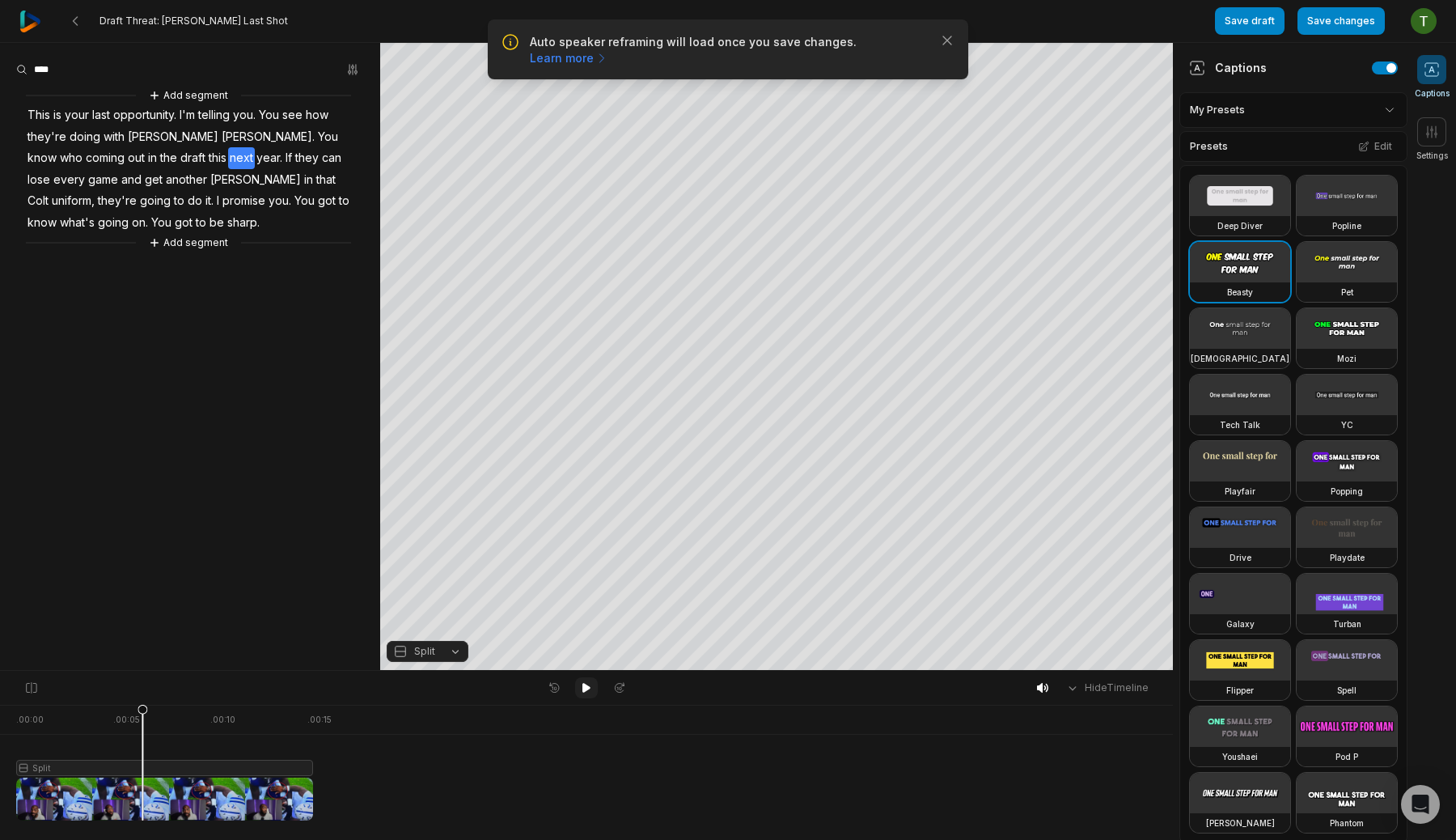
click at [588, 688] on icon at bounding box center [585, 688] width 8 height 10
click at [1359, 21] on button "Save changes" at bounding box center [1340, 21] width 87 height 27
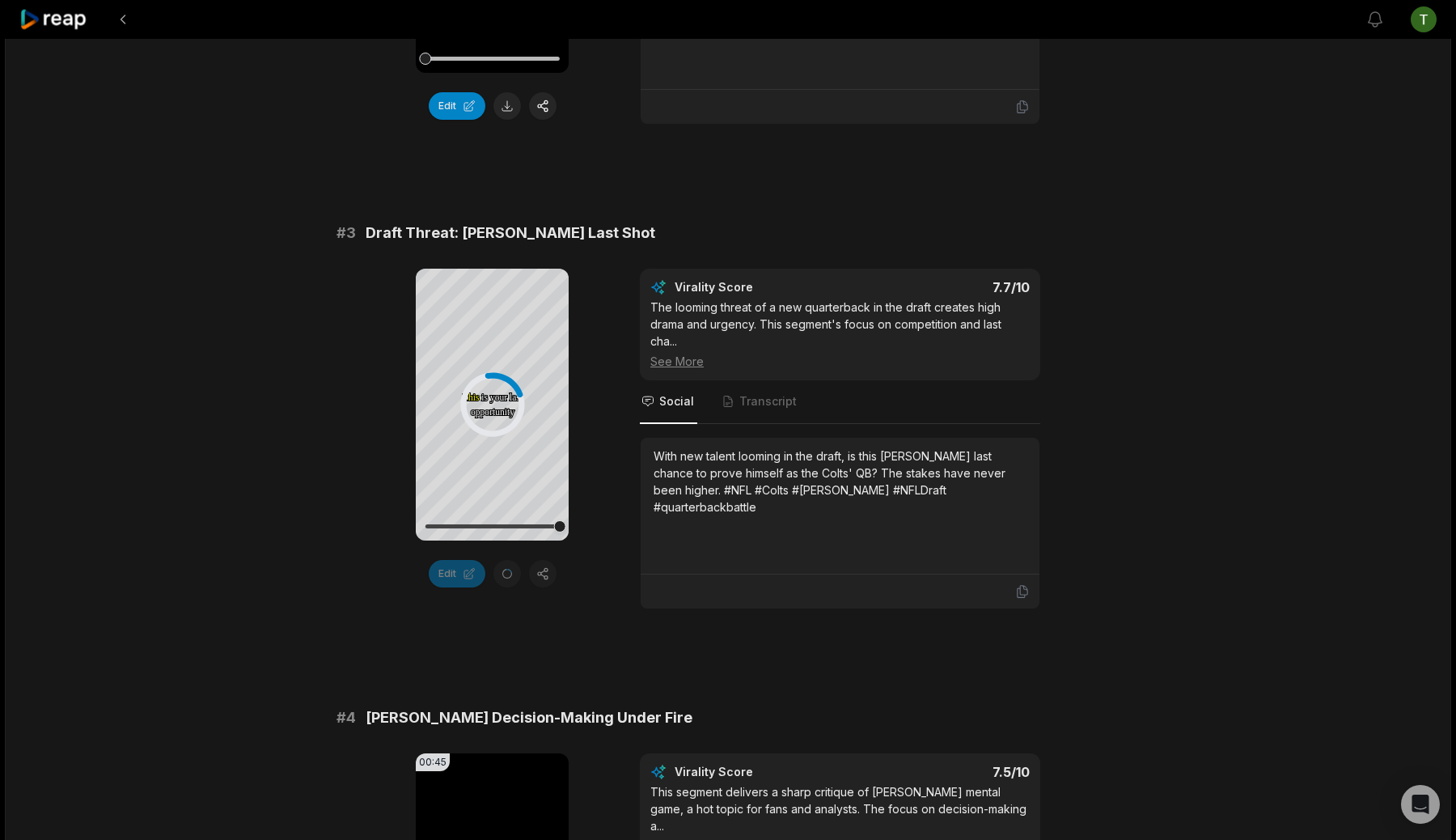
scroll to position [886, 0]
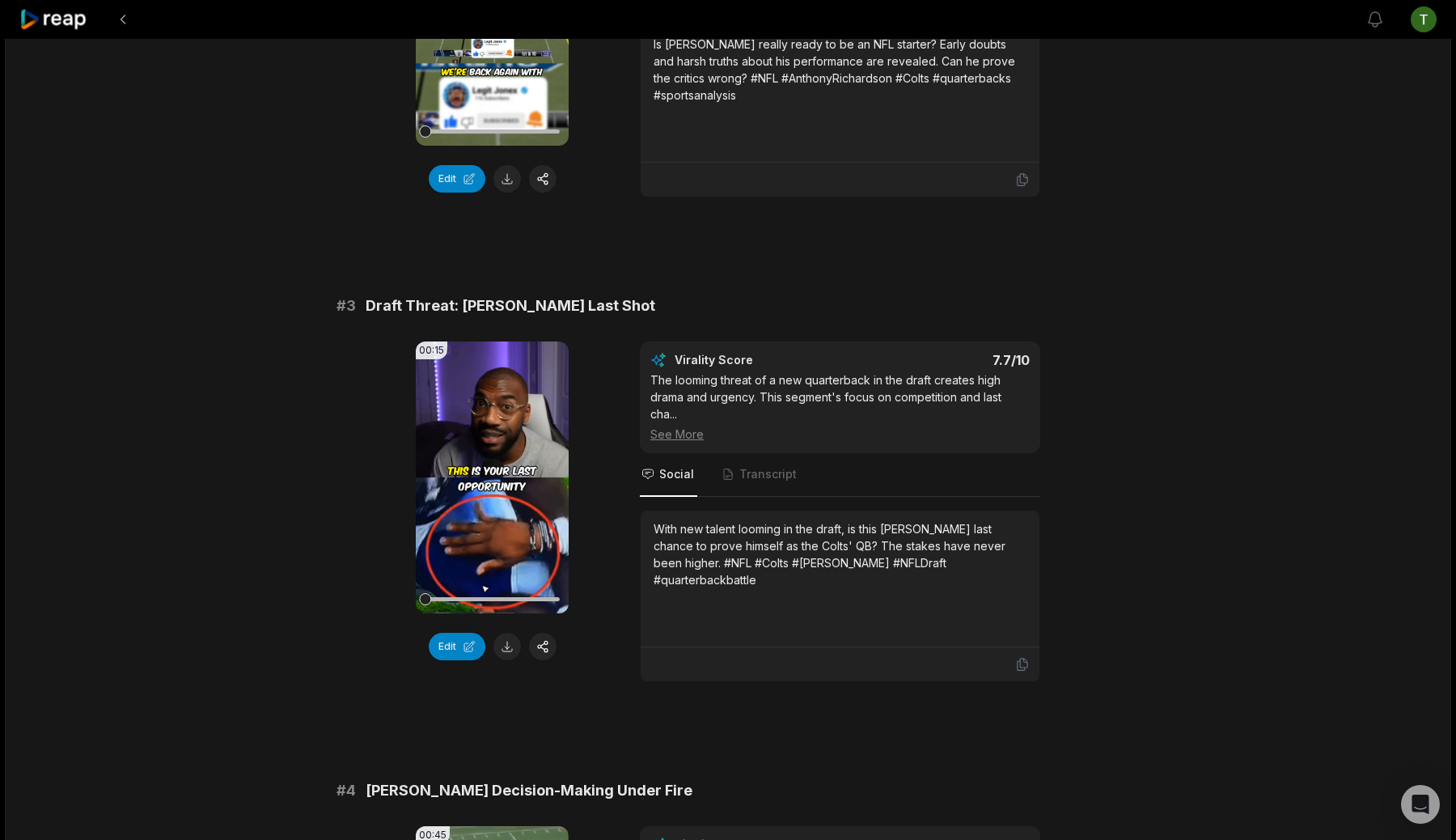
scroll to position [865, 0]
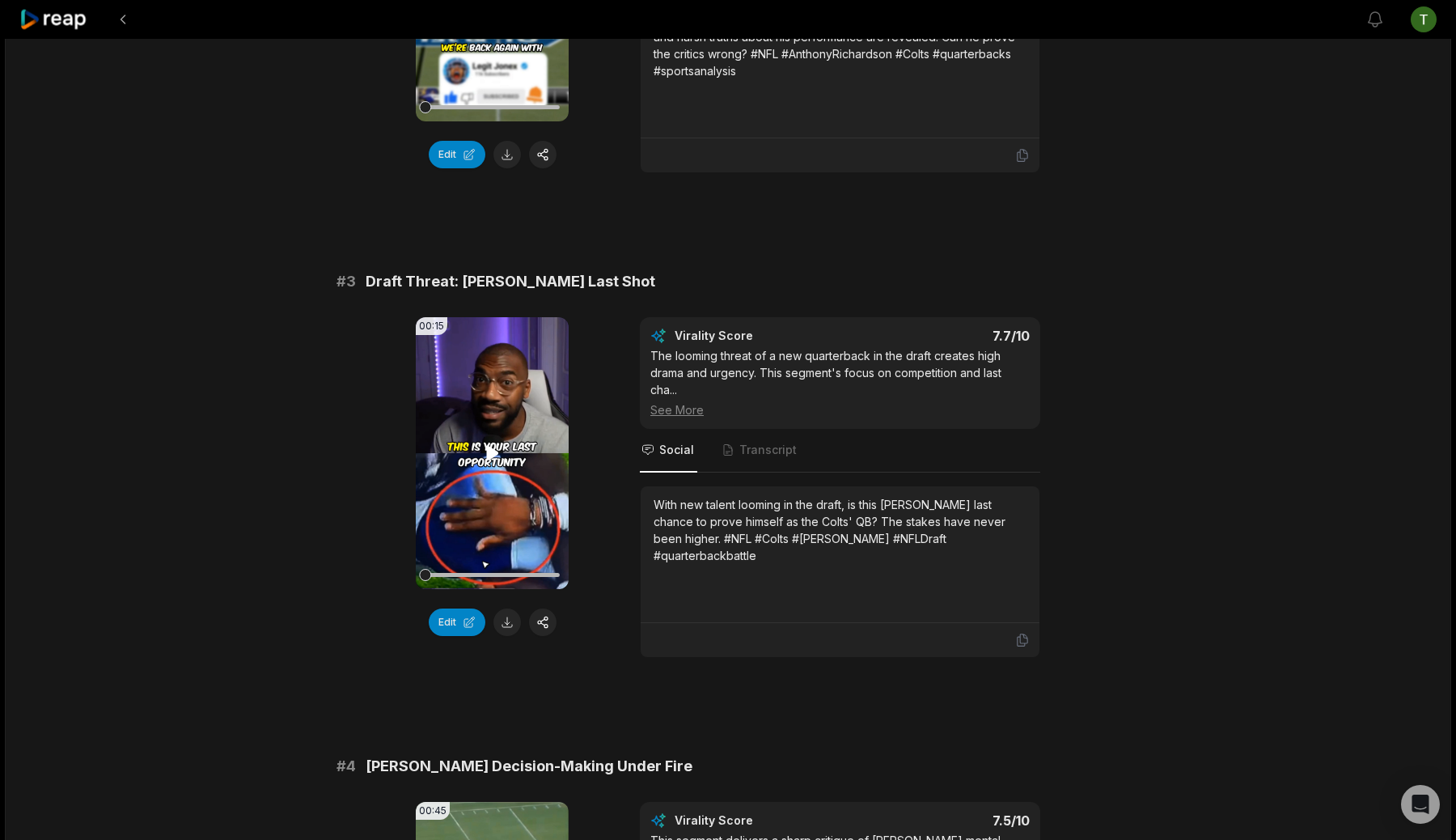
click at [481, 459] on video "Your browser does not support mp4 format." at bounding box center [492, 453] width 153 height 271
click at [509, 628] on button at bounding box center [507, 622] width 27 height 27
